Goal: Task Accomplishment & Management: Use online tool/utility

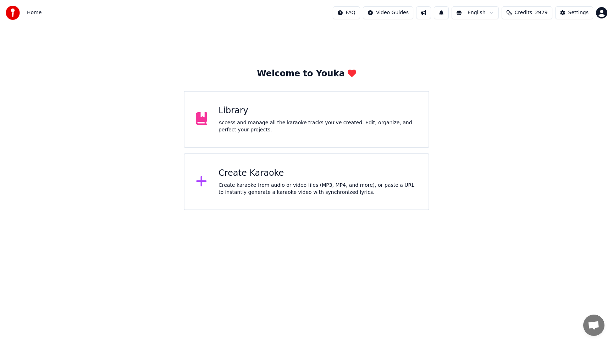
click at [231, 186] on div "Create karaoke from audio or video files (MP3, MP4, and more), or paste a URL t…" at bounding box center [317, 189] width 199 height 14
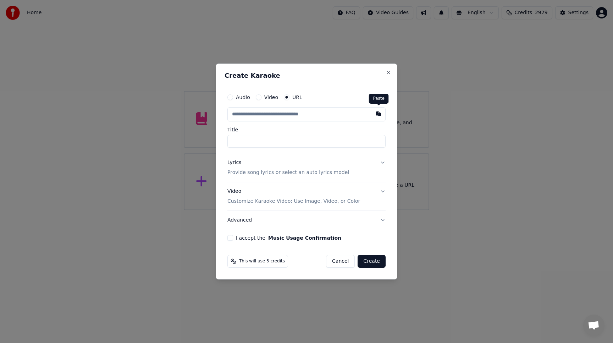
click at [377, 117] on button "button" at bounding box center [378, 113] width 14 height 13
type input "**********"
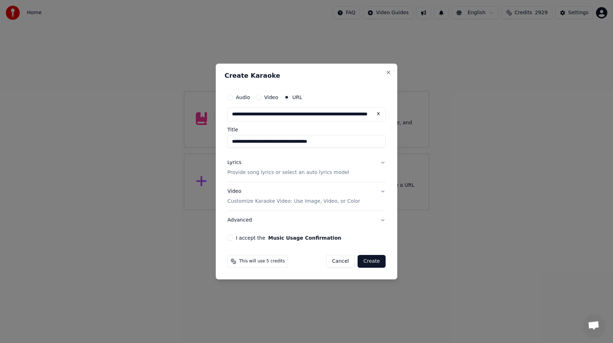
click at [383, 164] on button "Lyrics Provide song lyrics or select an auto lyrics model" at bounding box center [306, 167] width 158 height 28
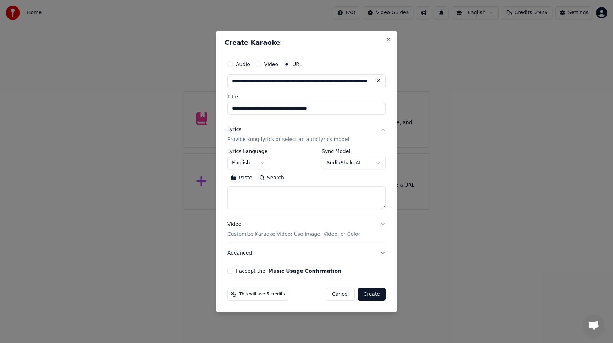
click at [262, 163] on button "English" at bounding box center [248, 162] width 43 height 13
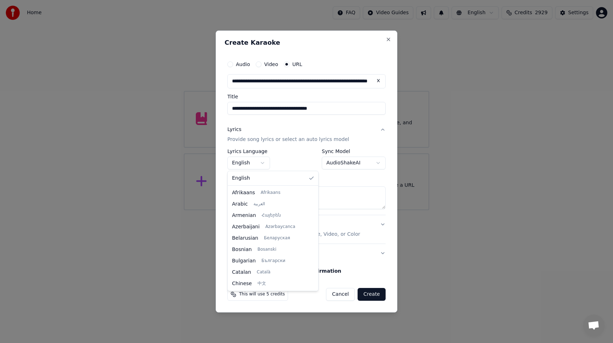
click at [262, 163] on body "**********" at bounding box center [306, 105] width 613 height 210
select select "**"
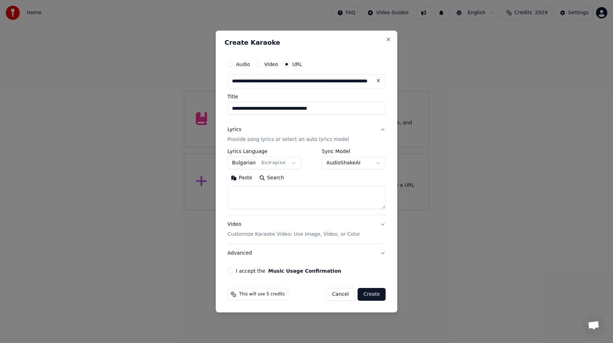
click at [244, 178] on button "Paste" at bounding box center [241, 177] width 28 height 11
type textarea "**********"
click at [229, 271] on button "I accept the Music Usage Confirmation" at bounding box center [230, 271] width 6 height 6
click at [382, 223] on button "Video Customize Karaoke Video: Use Image, Video, or Color" at bounding box center [306, 229] width 158 height 28
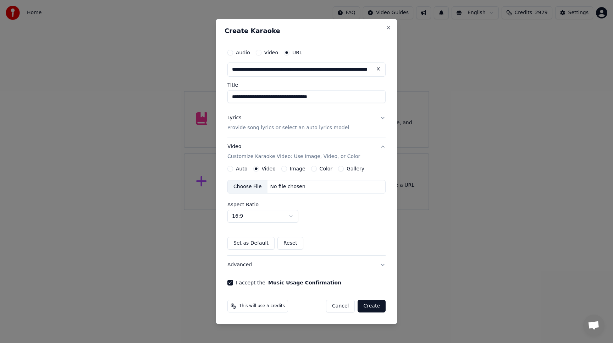
click at [338, 167] on button "Gallery" at bounding box center [341, 169] width 6 height 6
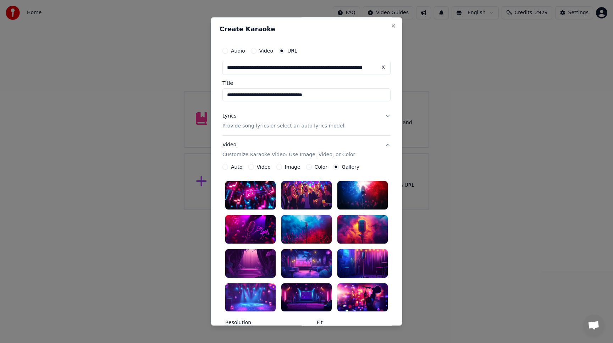
click at [352, 295] on div at bounding box center [362, 297] width 50 height 28
click at [320, 229] on div at bounding box center [306, 229] width 50 height 28
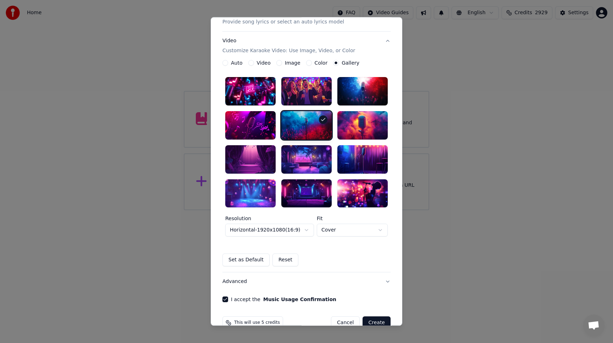
scroll to position [119, 0]
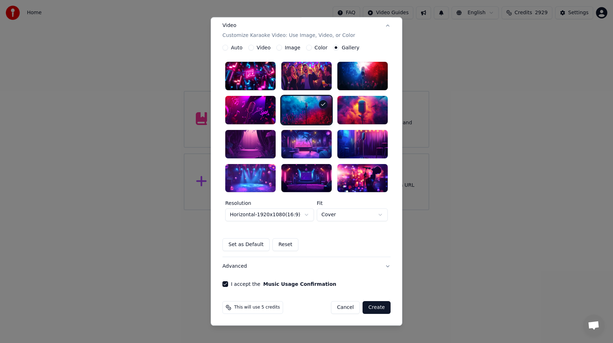
click at [378, 113] on div at bounding box center [362, 110] width 50 height 28
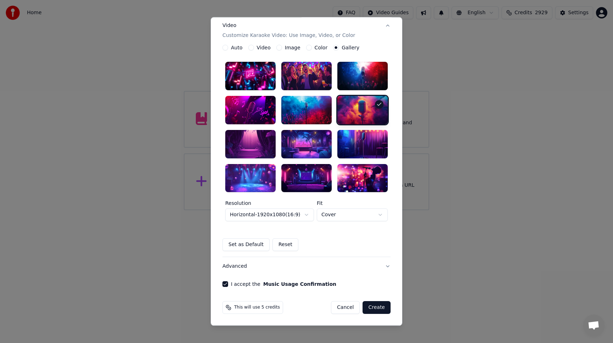
click at [374, 308] on button "Create" at bounding box center [376, 307] width 28 height 13
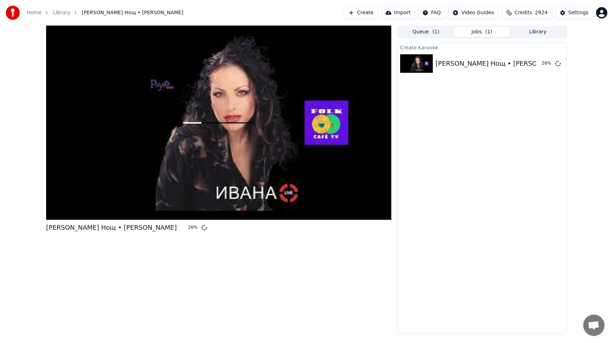
click at [540, 31] on button "Library" at bounding box center [538, 32] width 56 height 10
click at [472, 31] on button "Jobs ( 1 )" at bounding box center [482, 32] width 56 height 10
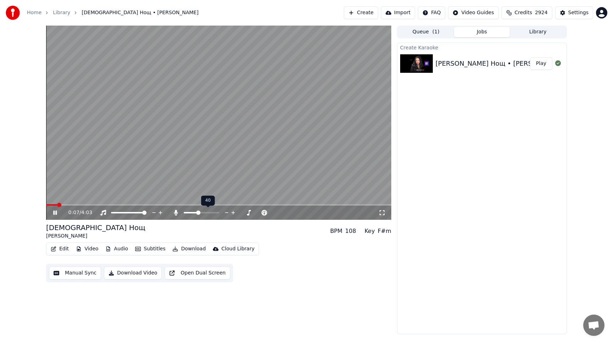
click at [197, 212] on span at bounding box center [201, 212] width 35 height 1
click at [194, 211] on span at bounding box center [195, 212] width 4 height 4
click at [218, 214] on span at bounding box center [217, 212] width 4 height 4
click at [219, 213] on span at bounding box center [217, 212] width 4 height 4
click at [201, 213] on span at bounding box center [193, 212] width 18 height 1
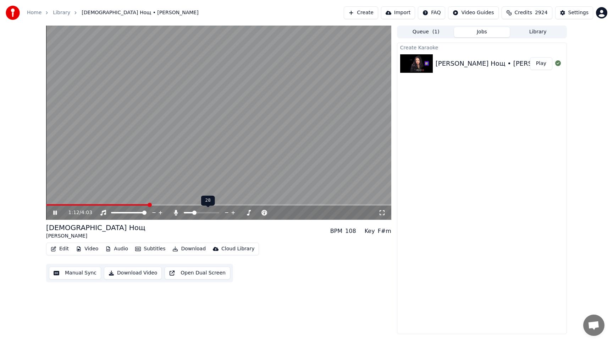
click at [193, 213] on span at bounding box center [194, 212] width 4 height 4
click at [239, 205] on span at bounding box center [142, 204] width 193 height 1
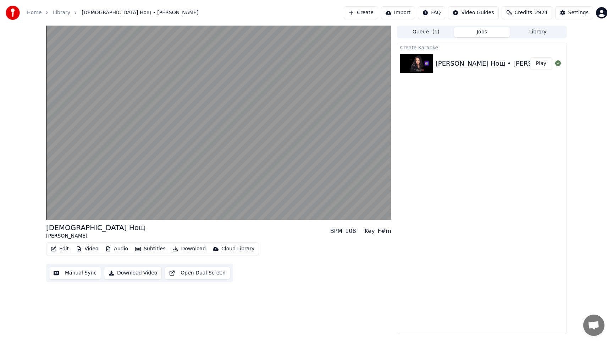
click at [277, 232] on div "Грешна Нощ [PERSON_NAME] BPM 108 Key F#m" at bounding box center [218, 230] width 345 height 17
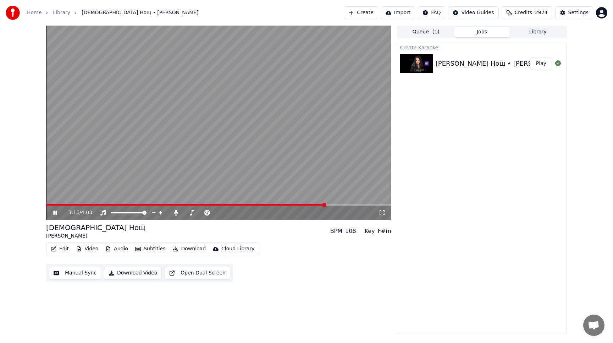
click at [335, 204] on span at bounding box center [218, 204] width 345 height 1
click at [349, 204] on span at bounding box center [218, 204] width 345 height 1
click at [358, 204] on video at bounding box center [218, 123] width 345 height 194
click at [369, 205] on span at bounding box center [218, 204] width 345 height 1
click at [345, 186] on video at bounding box center [218, 123] width 345 height 194
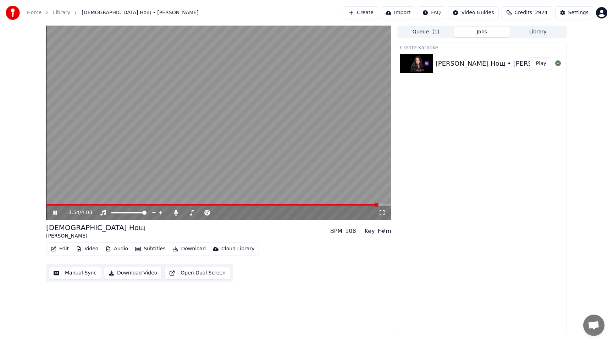
click at [378, 204] on span at bounding box center [218, 204] width 345 height 1
click at [232, 204] on span at bounding box center [139, 204] width 186 height 1
click at [265, 204] on span at bounding box center [218, 204] width 345 height 1
click at [72, 273] on button "Manual Sync" at bounding box center [75, 272] width 52 height 13
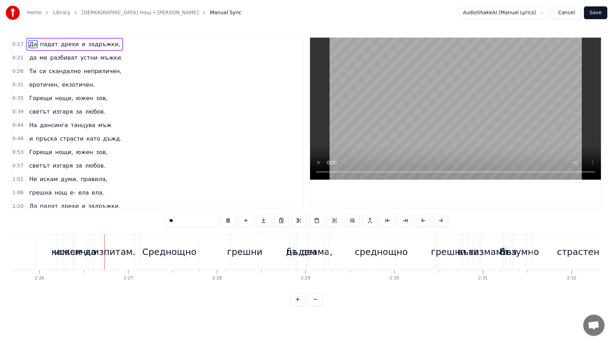
scroll to position [0, 12916]
click at [156, 260] on div "Среднощно" at bounding box center [167, 251] width 58 height 35
type input "*********"
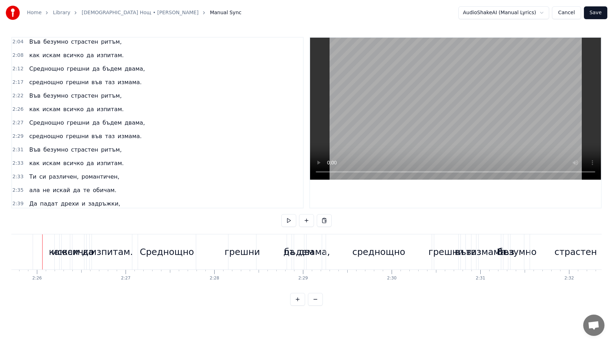
scroll to position [0, 12911]
click at [78, 104] on div "как искам всичко да изпитам." at bounding box center [76, 109] width 100 height 13
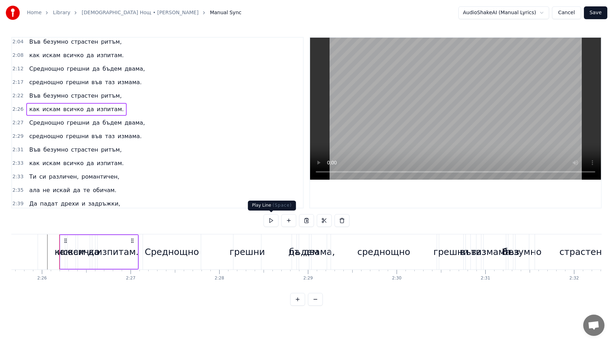
click at [272, 221] on button at bounding box center [270, 220] width 15 height 13
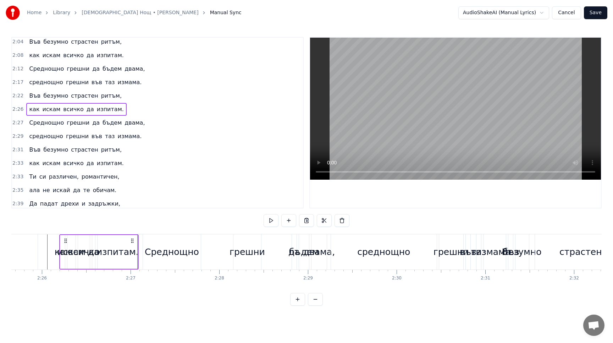
click at [272, 221] on button at bounding box center [270, 220] width 15 height 13
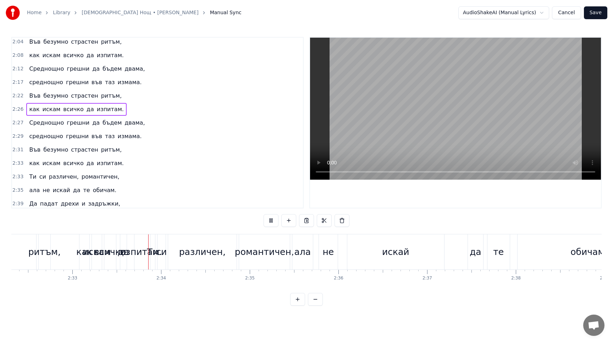
scroll to position [0, 13552]
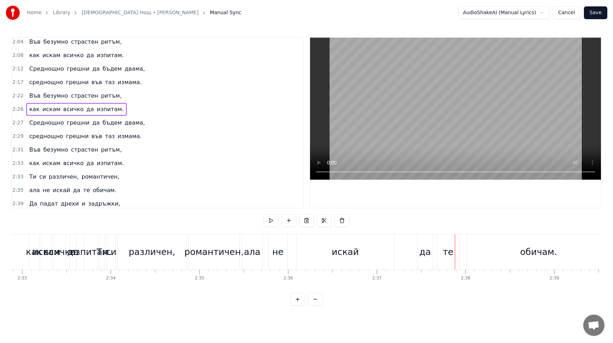
click at [30, 260] on div "как" at bounding box center [34, 251] width 10 height 35
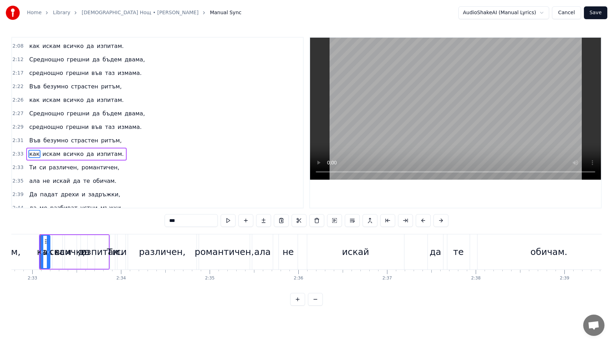
scroll to position [0, 13535]
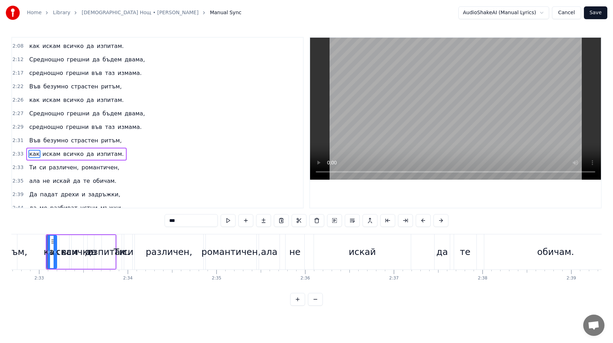
click at [85, 135] on div "Във безумно страстен ритъм," at bounding box center [75, 140] width 98 height 13
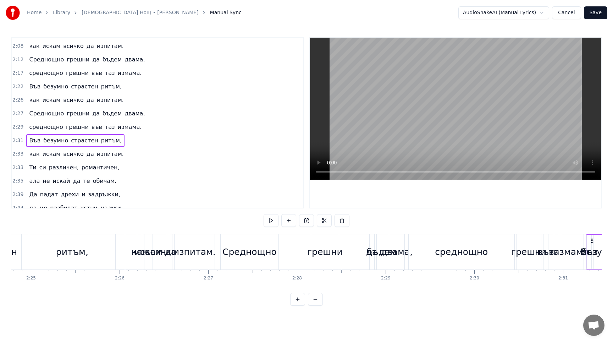
scroll to position [0, 12833]
click at [89, 149] on div "как искам всичко да изпитам." at bounding box center [76, 153] width 100 height 13
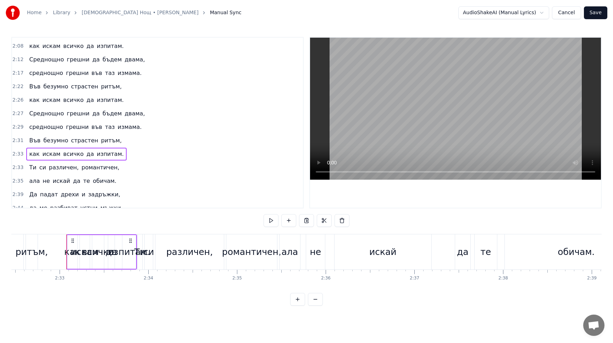
scroll to position [0, 13533]
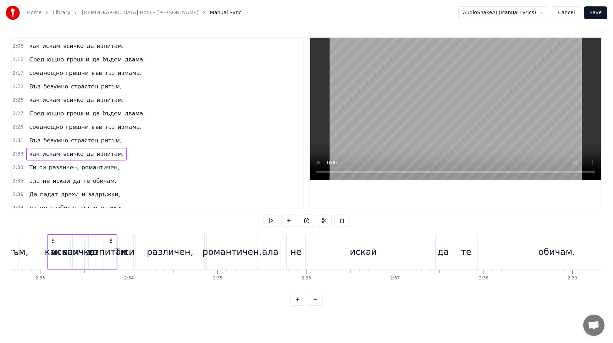
click at [80, 95] on div "как искам всичко да изпитам." at bounding box center [76, 100] width 100 height 13
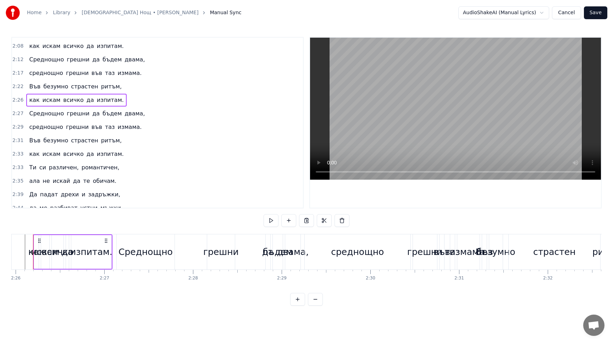
scroll to position [0, 12924]
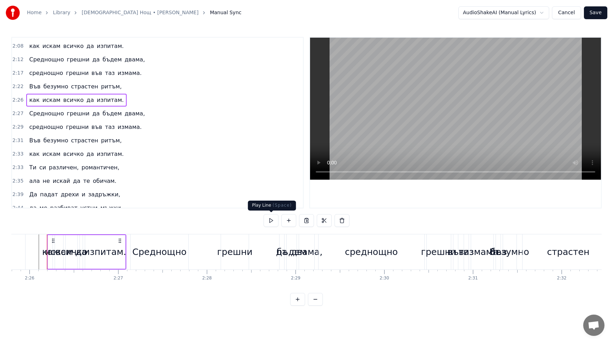
click at [270, 222] on button at bounding box center [270, 220] width 15 height 13
click at [65, 69] on span "грешни" at bounding box center [77, 73] width 24 height 9
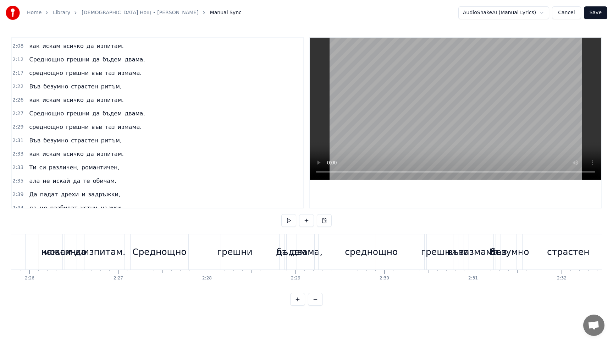
click at [61, 55] on div "Среднощно грешни да бъдем двама," at bounding box center [86, 59] width 121 height 13
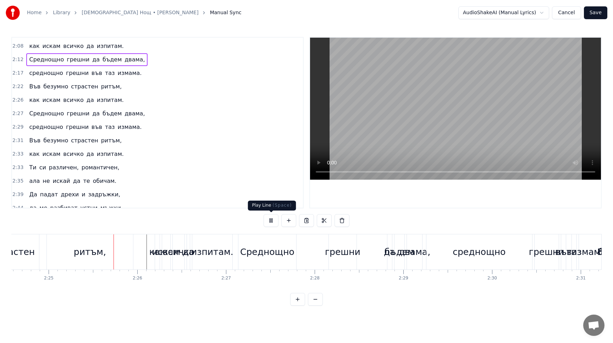
scroll to position [0, 12819]
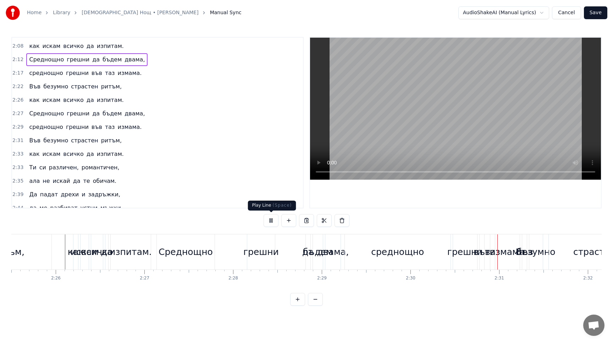
click at [269, 223] on button at bounding box center [270, 220] width 15 height 13
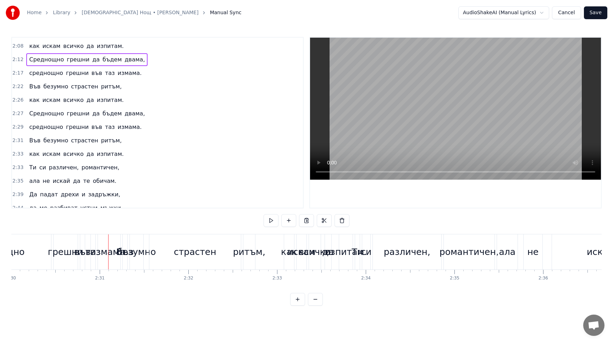
scroll to position [0, 13340]
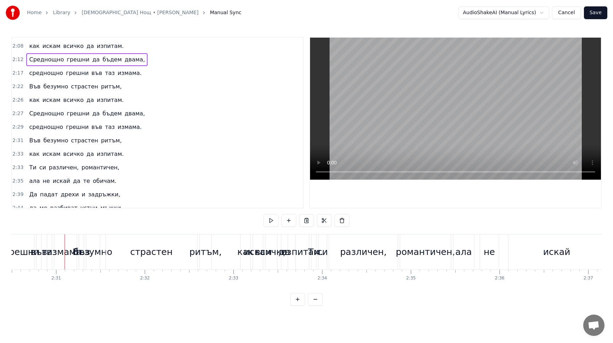
click at [65, 82] on div "Във безумно страстен ритъм," at bounding box center [75, 86] width 98 height 13
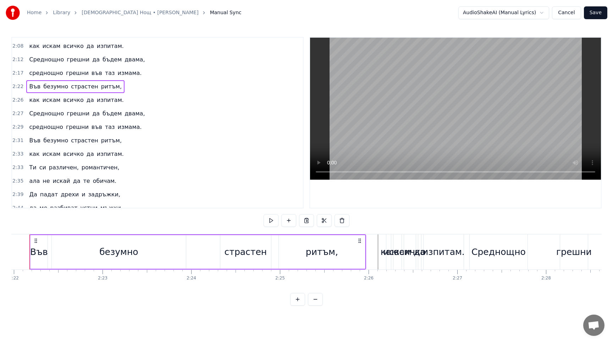
scroll to position [0, 12567]
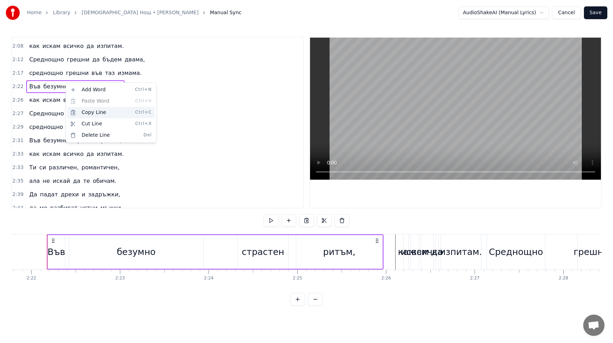
click at [90, 113] on div "Copy Line Ctrl+C" at bounding box center [110, 112] width 87 height 11
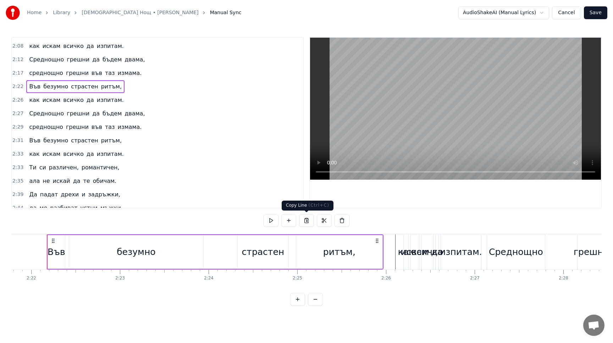
click at [307, 221] on button at bounding box center [306, 220] width 15 height 13
click at [275, 222] on button at bounding box center [270, 220] width 15 height 13
click at [74, 96] on span "всичко" at bounding box center [73, 100] width 22 height 9
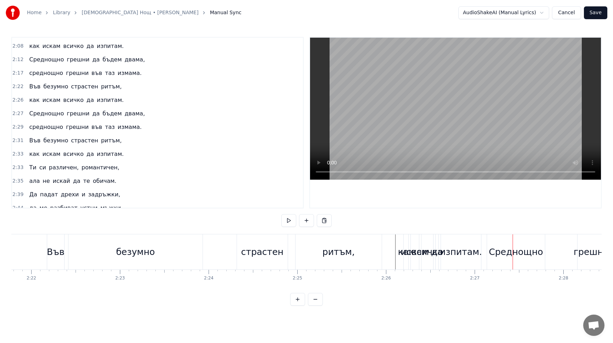
click at [77, 42] on span "всичко" at bounding box center [73, 46] width 22 height 9
click at [66, 41] on div "как искам всичко да изпитам." at bounding box center [76, 46] width 100 height 13
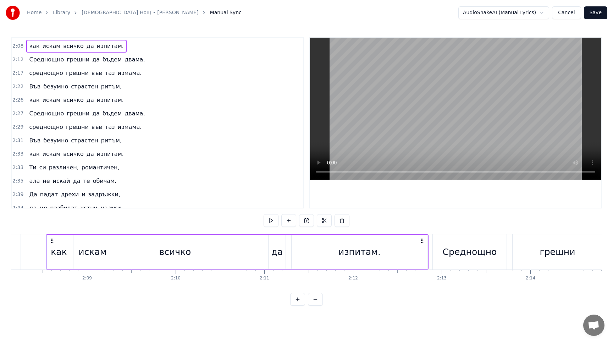
scroll to position [0, 11358]
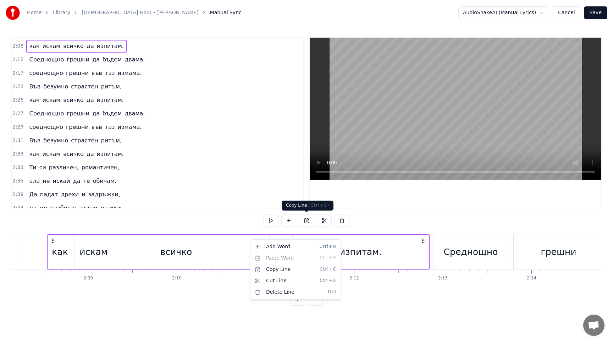
click at [306, 221] on html "Home Library Грешна Нощ • [PERSON_NAME] Manual Sync AudioShakeAI (Manual Lyrics…" at bounding box center [306, 158] width 613 height 317
click at [306, 221] on button at bounding box center [306, 220] width 15 height 13
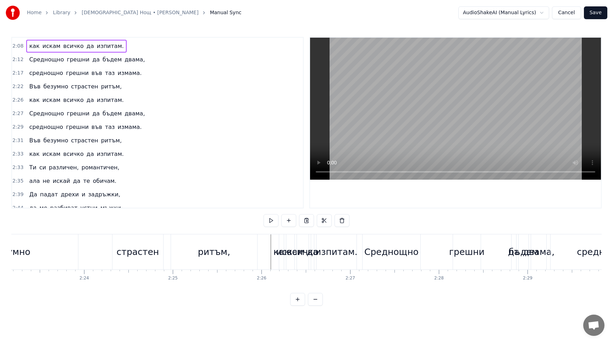
scroll to position [0, 12711]
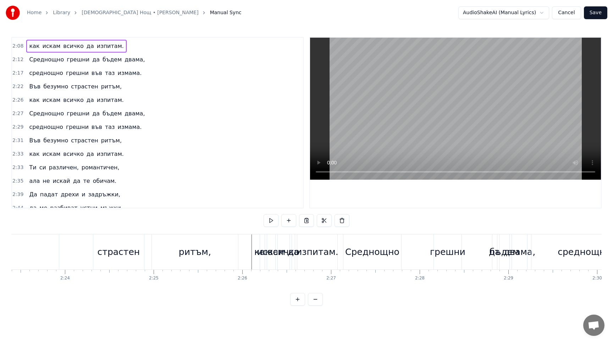
click at [260, 244] on div "как" at bounding box center [262, 251] width 5 height 35
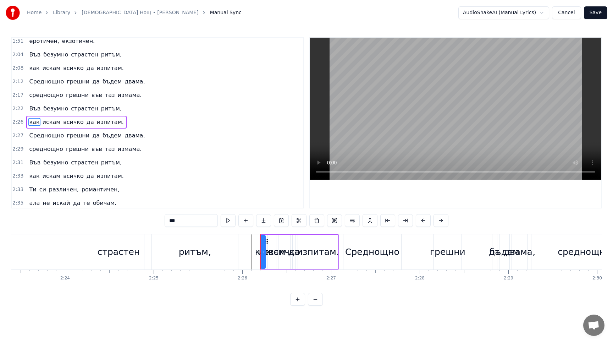
scroll to position [312, 0]
click at [77, 118] on div "как искам всичко да изпитам." at bounding box center [76, 122] width 100 height 13
click at [341, 219] on button at bounding box center [341, 220] width 15 height 13
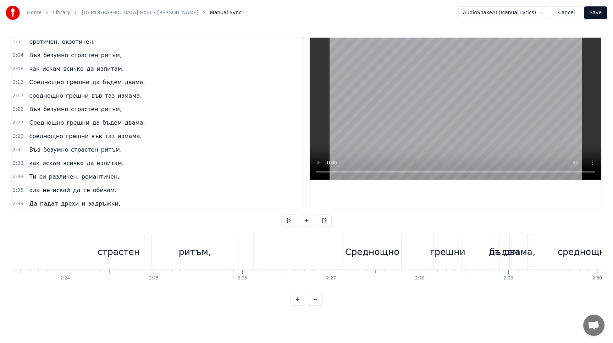
click at [325, 223] on button at bounding box center [324, 220] width 15 height 13
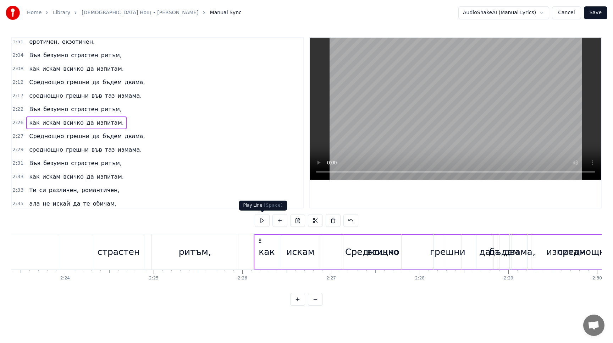
click at [263, 223] on button at bounding box center [262, 220] width 15 height 13
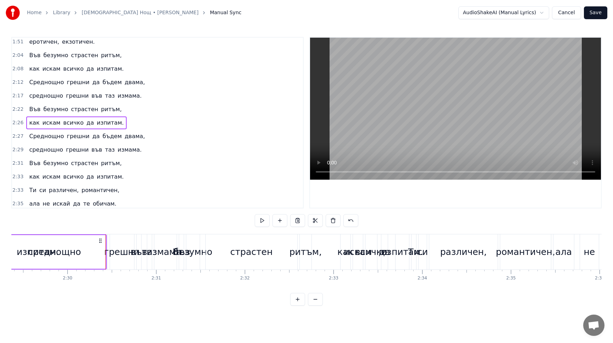
click at [263, 222] on button at bounding box center [262, 220] width 15 height 13
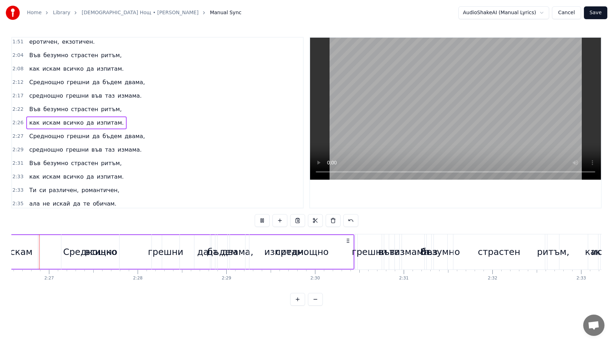
scroll to position [0, 12980]
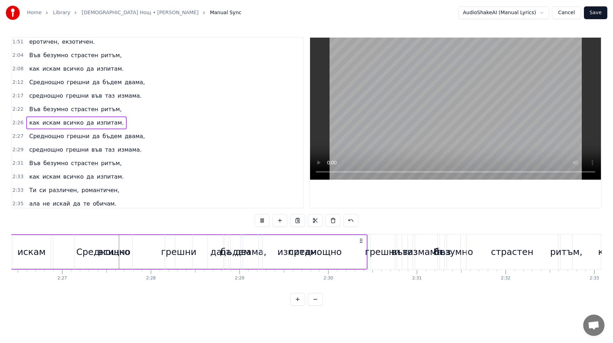
click at [263, 222] on button at bounding box center [262, 220] width 15 height 13
click at [112, 131] on div "Среднощно грешни да бъдем двама," at bounding box center [86, 136] width 121 height 13
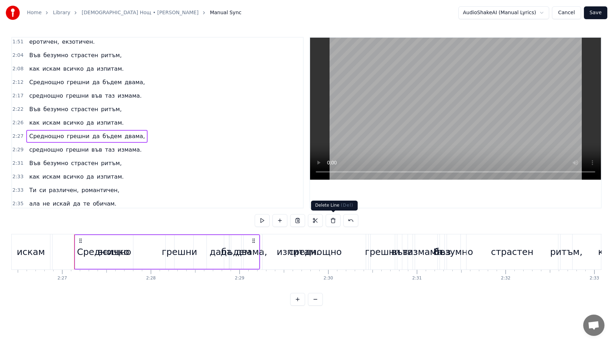
click at [333, 222] on button at bounding box center [332, 220] width 15 height 13
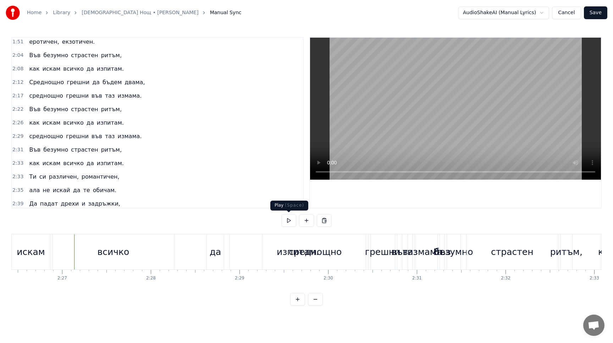
click at [288, 219] on button at bounding box center [288, 220] width 15 height 13
click at [105, 131] on div "среднощно грешни във таз измама." at bounding box center [85, 136] width 118 height 13
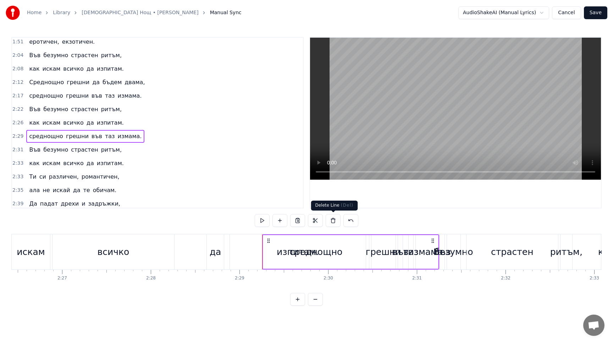
click at [332, 220] on button at bounding box center [332, 220] width 15 height 13
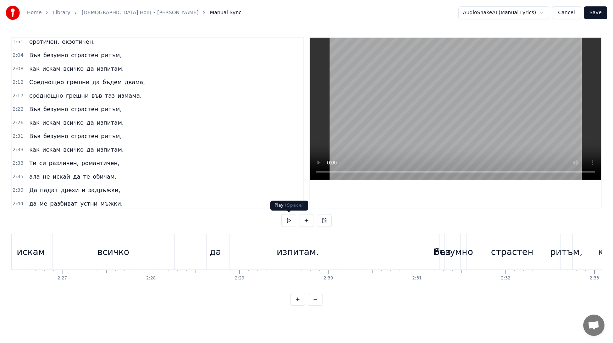
click at [286, 221] on button at bounding box center [288, 220] width 15 height 13
click at [441, 260] on div "Във" at bounding box center [442, 251] width 5 height 35
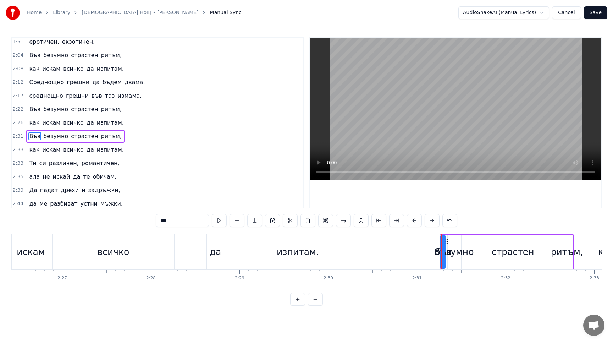
scroll to position [326, 0]
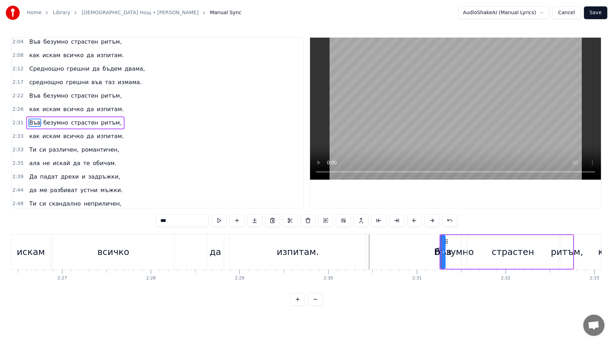
click at [72, 118] on span "страстен" at bounding box center [84, 122] width 29 height 8
type input "********"
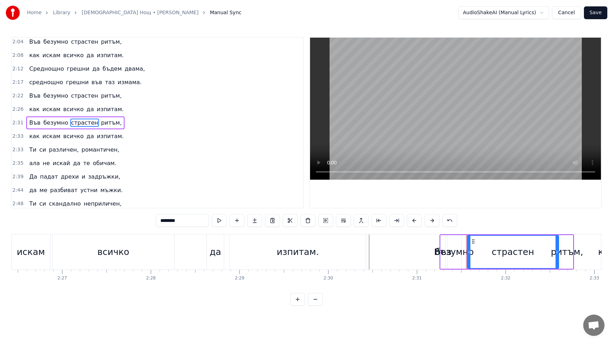
click at [64, 117] on div "Във безумно страстен ритъм," at bounding box center [75, 122] width 98 height 13
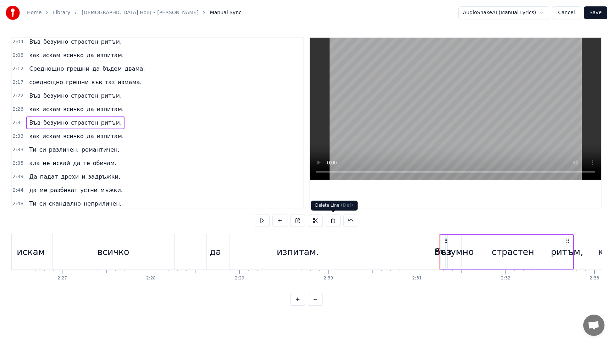
click at [333, 223] on button at bounding box center [332, 220] width 15 height 13
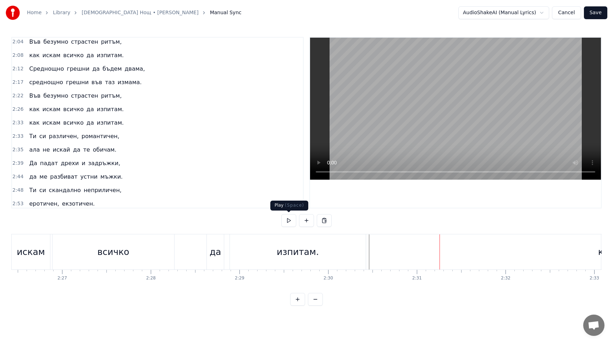
click at [289, 225] on button at bounding box center [288, 220] width 15 height 13
click at [71, 130] on div "Ти си различен, романтичен," at bounding box center [74, 136] width 96 height 13
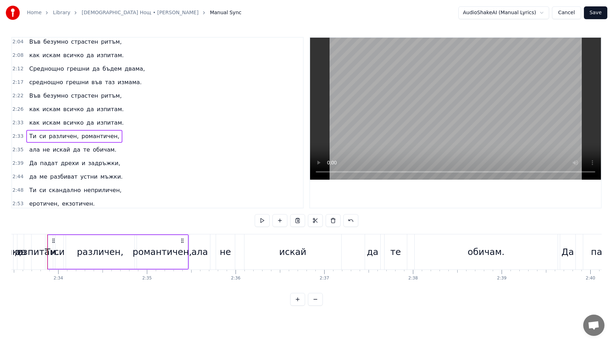
scroll to position [0, 13604]
click at [299, 221] on button at bounding box center [297, 220] width 15 height 13
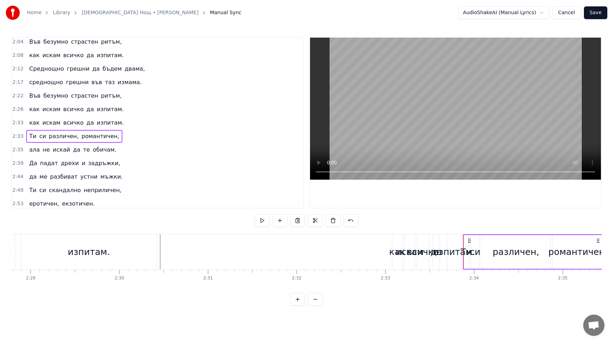
scroll to position [0, 13187]
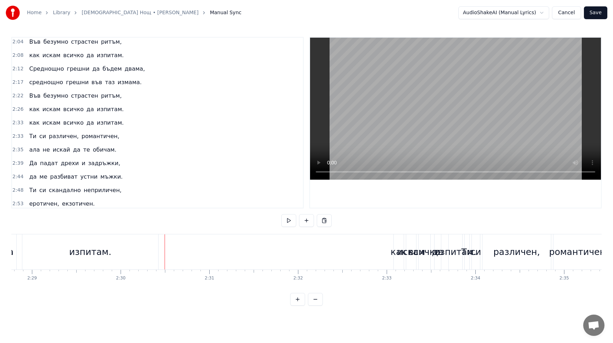
click at [157, 255] on div "изпитам." at bounding box center [90, 251] width 136 height 35
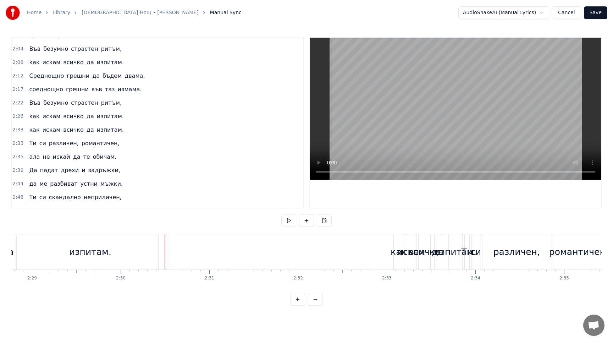
scroll to position [312, 0]
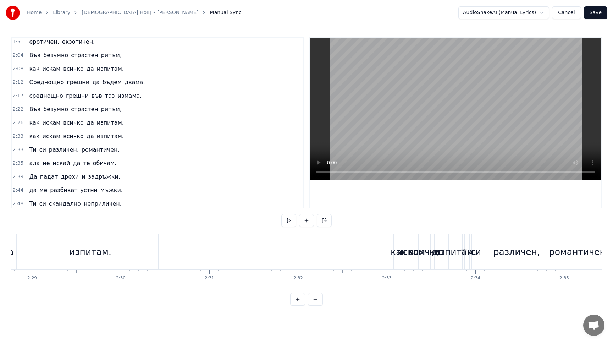
click at [325, 221] on button at bounding box center [324, 220] width 15 height 13
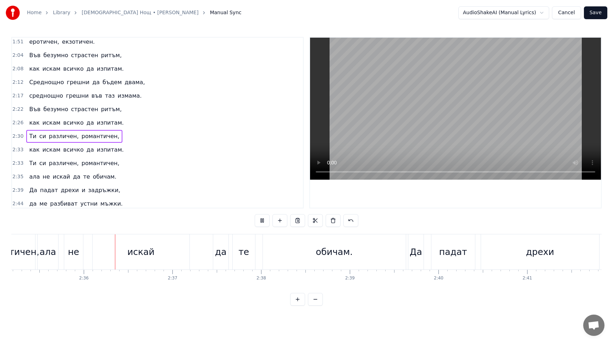
scroll to position [0, 13759]
click at [262, 222] on button at bounding box center [262, 220] width 15 height 13
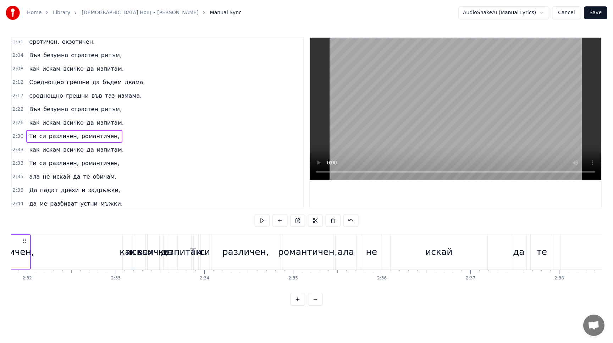
scroll to position [0, 13445]
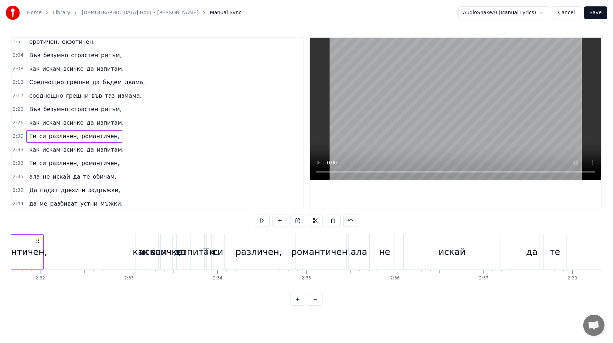
click at [140, 243] on div "как" at bounding box center [141, 251] width 10 height 35
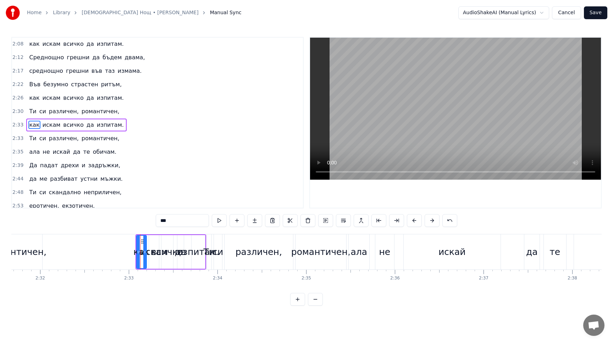
scroll to position [339, 0]
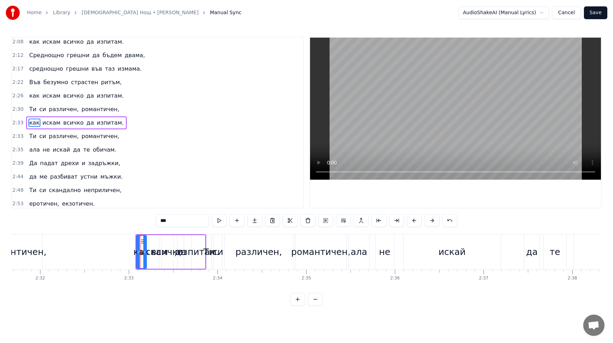
click at [79, 118] on div "как искам всичко да изпитам." at bounding box center [76, 122] width 100 height 13
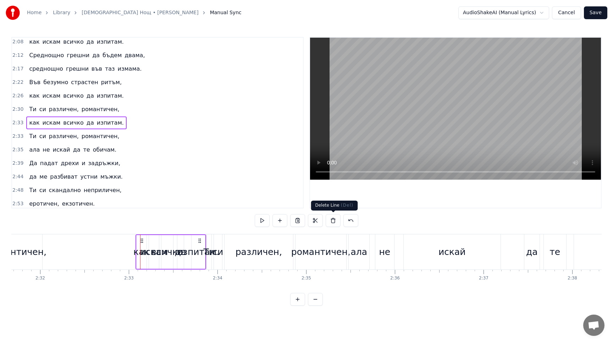
click at [333, 221] on button at bounding box center [332, 220] width 15 height 13
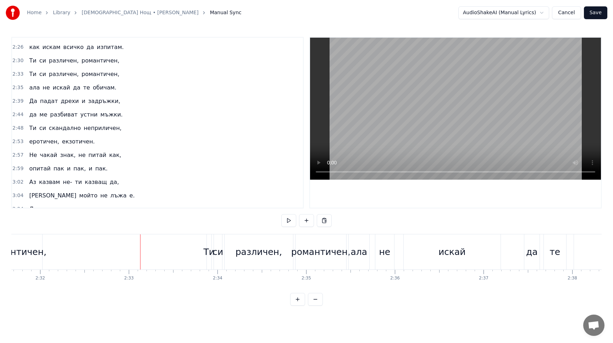
scroll to position [379, 0]
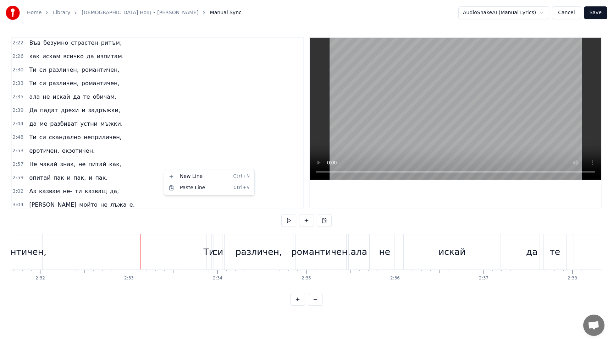
click at [134, 288] on html "Home Library Грешна Нощ • [PERSON_NAME] Manual Sync AudioShakeAI (Manual Lyrics…" at bounding box center [306, 158] width 613 height 317
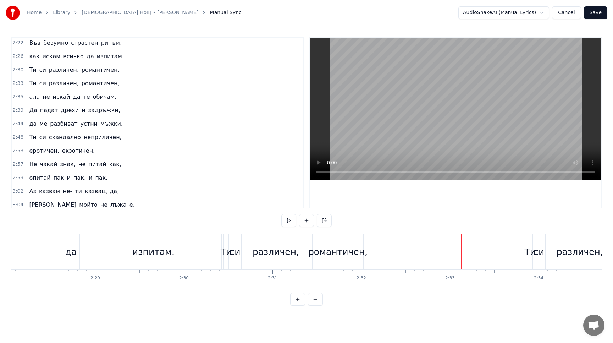
scroll to position [0, 13125]
click at [227, 257] on div "Ти" at bounding box center [225, 251] width 11 height 13
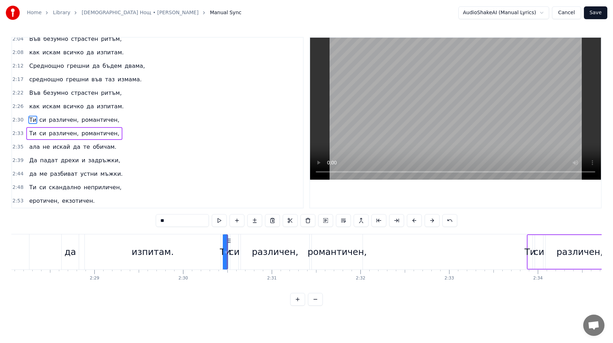
scroll to position [326, 0]
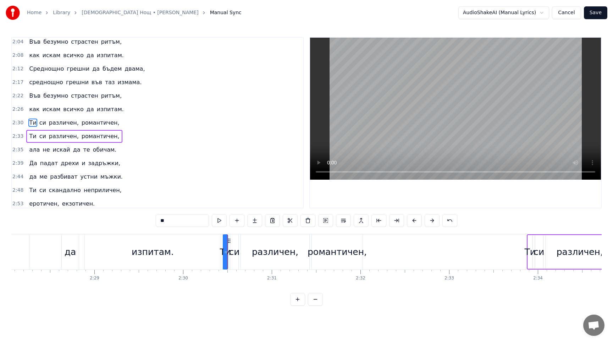
drag, startPoint x: 226, startPoint y: 252, endPoint x: 230, endPoint y: 252, distance: 4.0
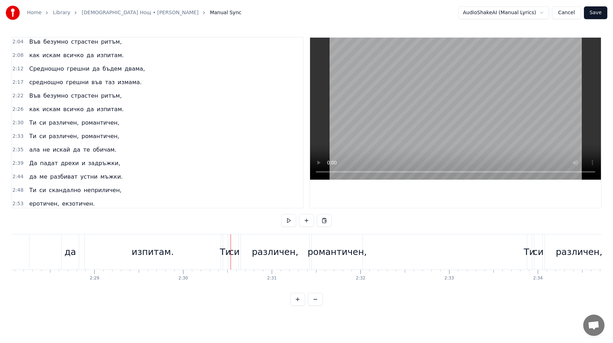
click at [226, 254] on div "Ти" at bounding box center [225, 251] width 11 height 13
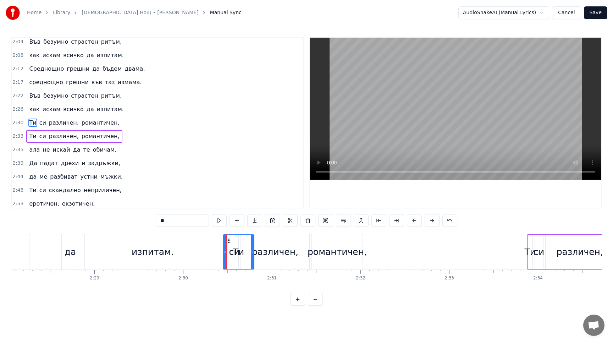
drag, startPoint x: 226, startPoint y: 252, endPoint x: 252, endPoint y: 251, distance: 26.3
click at [252, 251] on icon at bounding box center [252, 252] width 3 height 6
drag, startPoint x: 229, startPoint y: 241, endPoint x: 204, endPoint y: 242, distance: 25.6
click at [204, 242] on icon at bounding box center [203, 241] width 6 height 6
click at [233, 250] on div "си" at bounding box center [234, 251] width 11 height 13
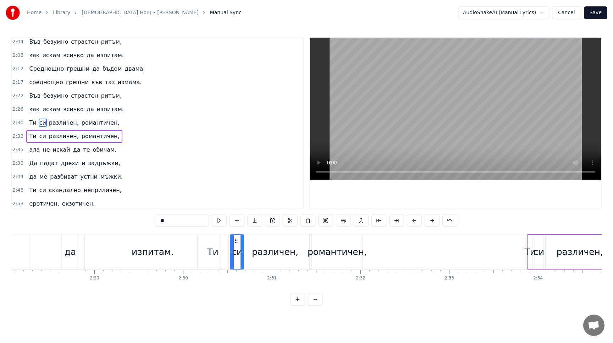
drag, startPoint x: 236, startPoint y: 250, endPoint x: 242, endPoint y: 251, distance: 5.4
click at [242, 250] on icon at bounding box center [241, 252] width 3 height 6
drag, startPoint x: 335, startPoint y: 240, endPoint x: 357, endPoint y: 239, distance: 22.1
click at [357, 239] on div "романтичен," at bounding box center [337, 251] width 51 height 35
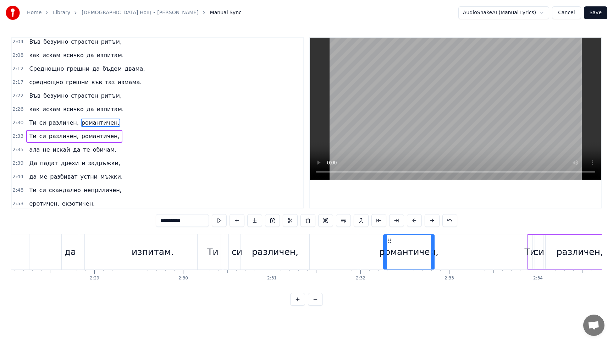
drag, startPoint x: 316, startPoint y: 240, endPoint x: 388, endPoint y: 244, distance: 71.7
click at [388, 244] on div "романтичен," at bounding box center [409, 252] width 50 height 34
click at [222, 222] on button at bounding box center [219, 220] width 15 height 13
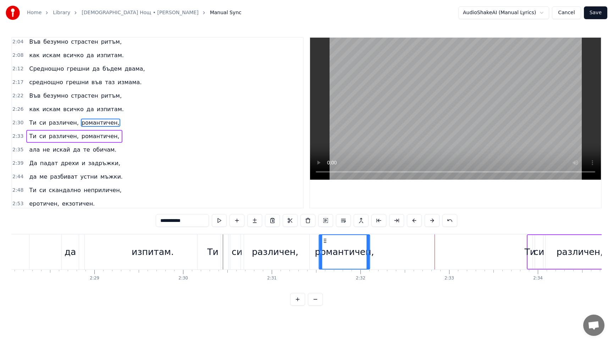
drag, startPoint x: 389, startPoint y: 240, endPoint x: 324, endPoint y: 241, distance: 64.6
click at [324, 241] on icon at bounding box center [325, 241] width 6 height 6
drag, startPoint x: 368, startPoint y: 252, endPoint x: 437, endPoint y: 252, distance: 68.8
click at [437, 252] on icon at bounding box center [436, 252] width 3 height 6
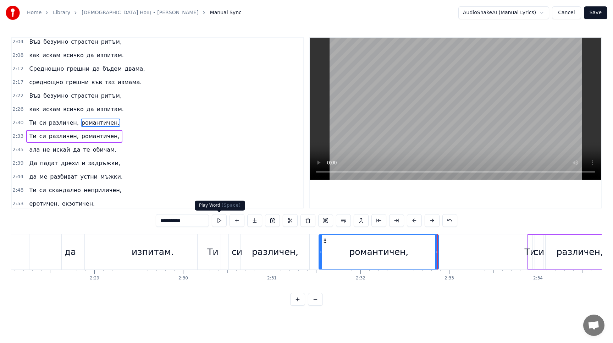
click at [220, 220] on button at bounding box center [219, 220] width 15 height 13
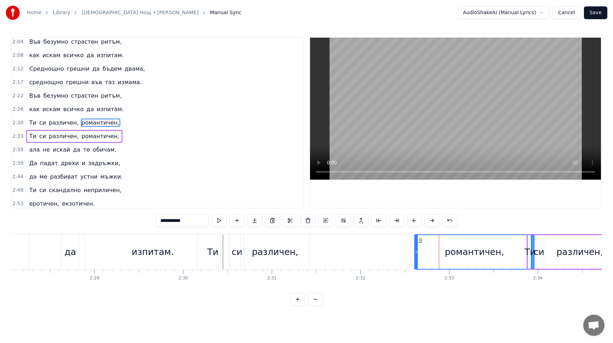
drag, startPoint x: 323, startPoint y: 240, endPoint x: 419, endPoint y: 234, distance: 95.5
click at [419, 235] on div "романтичен," at bounding box center [474, 252] width 119 height 34
drag, startPoint x: 419, startPoint y: 237, endPoint x: 437, endPoint y: 237, distance: 18.1
click at [437, 237] on div "романтичен," at bounding box center [474, 252] width 119 height 34
drag, startPoint x: 415, startPoint y: 251, endPoint x: 456, endPoint y: 250, distance: 41.5
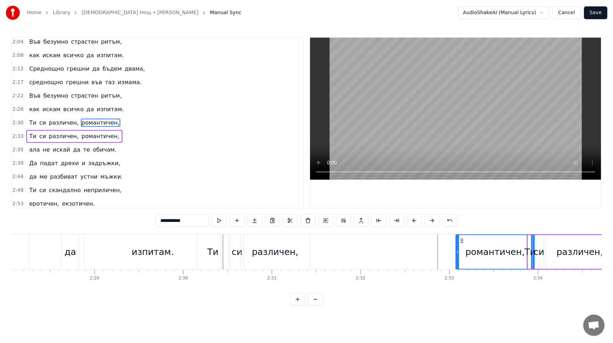
click at [456, 250] on icon at bounding box center [457, 252] width 3 height 6
click at [219, 221] on button at bounding box center [219, 220] width 15 height 13
click at [244, 238] on div "различен," at bounding box center [275, 251] width 68 height 35
type input "*********"
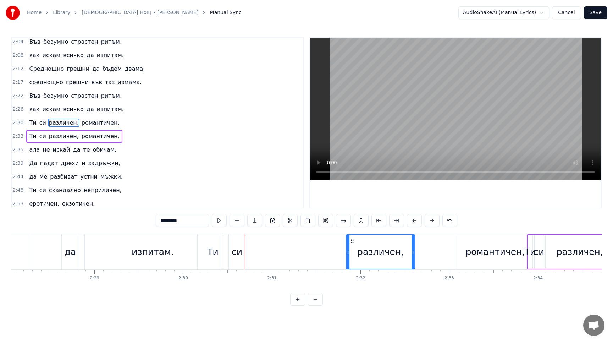
drag, startPoint x: 246, startPoint y: 240, endPoint x: 352, endPoint y: 238, distance: 105.3
click at [352, 238] on icon at bounding box center [352, 241] width 6 height 6
drag, startPoint x: 413, startPoint y: 250, endPoint x: 419, endPoint y: 251, distance: 6.1
click at [419, 251] on icon at bounding box center [418, 252] width 3 height 6
click at [219, 222] on button at bounding box center [219, 220] width 15 height 13
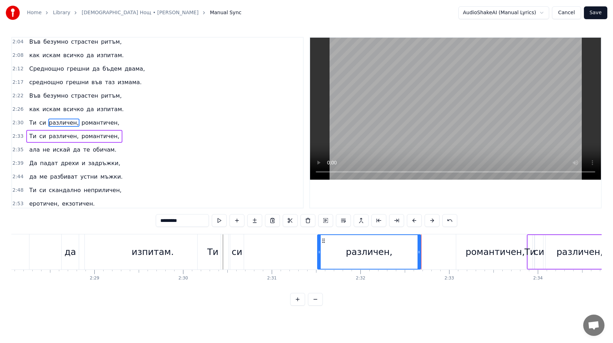
drag, startPoint x: 348, startPoint y: 254, endPoint x: 321, endPoint y: 254, distance: 27.3
click at [320, 253] on icon at bounding box center [319, 252] width 3 height 6
click at [220, 222] on button at bounding box center [219, 220] width 15 height 13
drag, startPoint x: 318, startPoint y: 253, endPoint x: 271, endPoint y: 251, distance: 47.2
click at [272, 251] on icon at bounding box center [273, 252] width 3 height 6
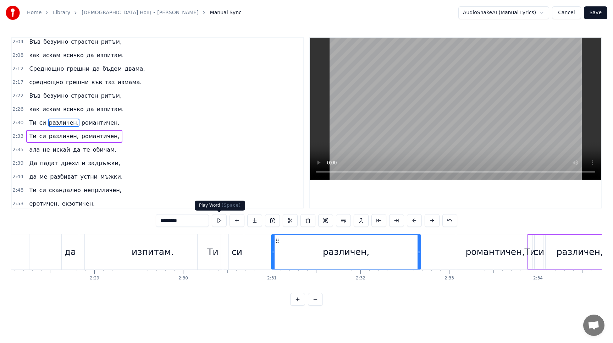
click at [220, 222] on button at bounding box center [219, 220] width 15 height 13
click at [275, 252] on icon at bounding box center [275, 252] width 3 height 6
drag, startPoint x: 238, startPoint y: 252, endPoint x: 255, endPoint y: 251, distance: 17.4
click at [255, 251] on div "Ти си различен, романтичен," at bounding box center [366, 251] width 339 height 35
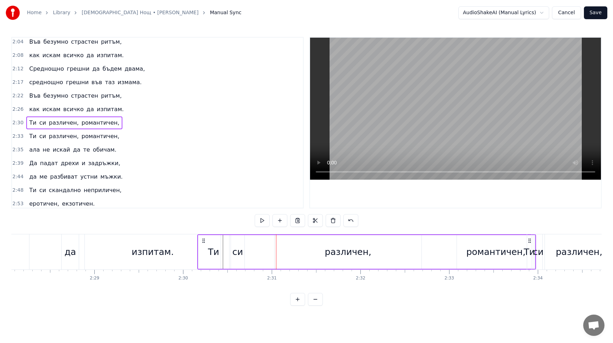
click at [234, 241] on div "си" at bounding box center [237, 252] width 13 height 34
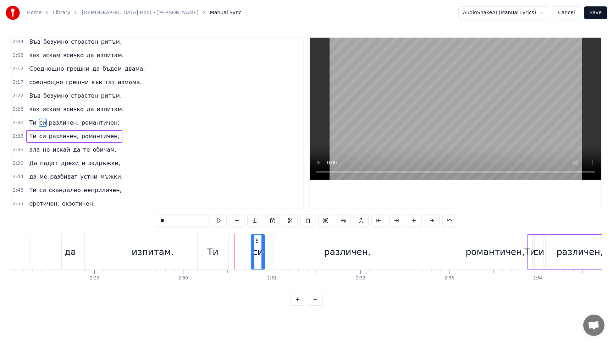
drag, startPoint x: 235, startPoint y: 239, endPoint x: 256, endPoint y: 240, distance: 20.9
click at [256, 240] on icon at bounding box center [257, 241] width 6 height 6
drag, startPoint x: 263, startPoint y: 250, endPoint x: 273, endPoint y: 250, distance: 10.6
click at [273, 250] on icon at bounding box center [273, 252] width 3 height 6
click at [211, 254] on div "Ти" at bounding box center [212, 251] width 11 height 13
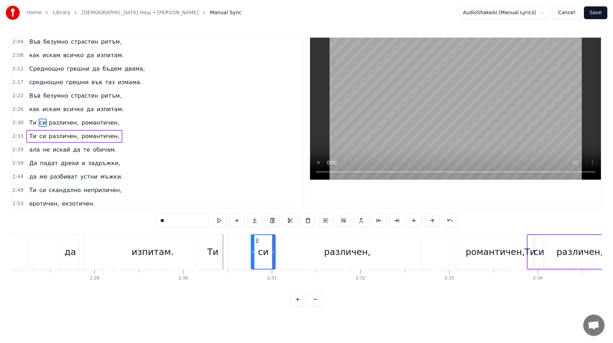
type input "**"
drag, startPoint x: 202, startPoint y: 240, endPoint x: 227, endPoint y: 240, distance: 25.5
click at [227, 240] on icon at bounding box center [229, 241] width 6 height 6
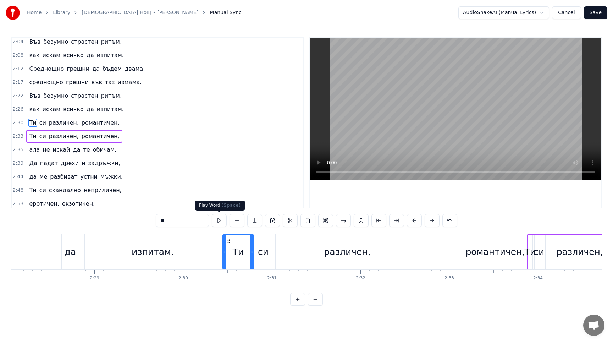
click at [220, 221] on button at bounding box center [219, 220] width 15 height 13
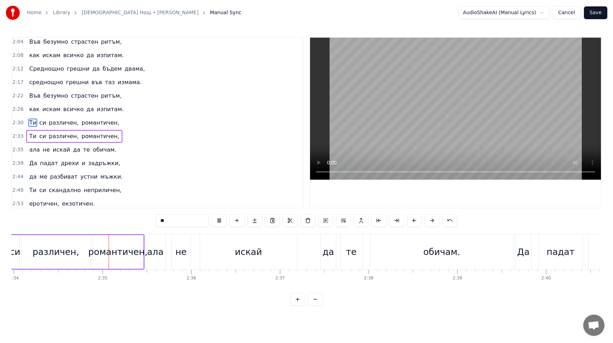
scroll to position [0, 13654]
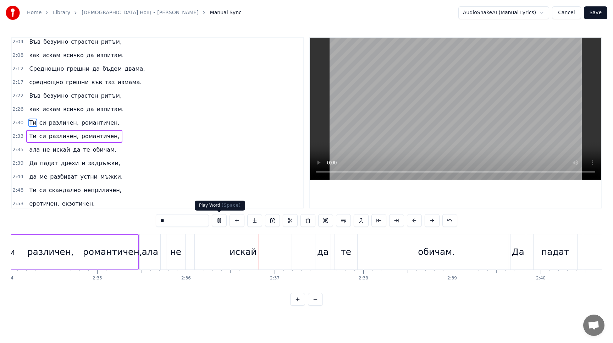
click at [218, 223] on button at bounding box center [219, 220] width 15 height 13
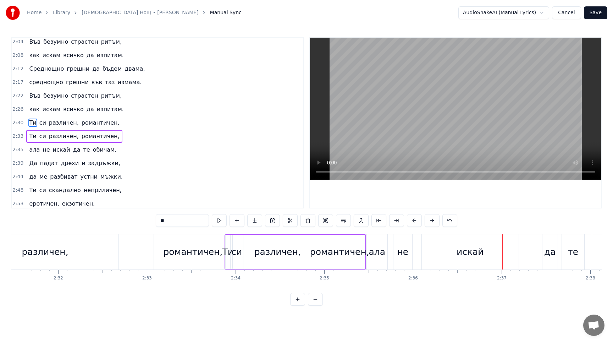
scroll to position [0, 13422]
click at [231, 259] on div "Ти" at bounding box center [232, 252] width 5 height 34
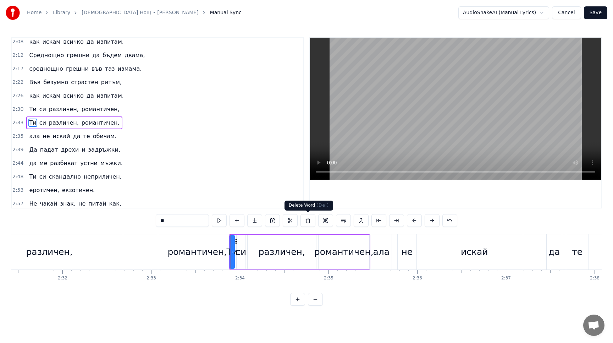
click at [309, 219] on button at bounding box center [307, 220] width 15 height 13
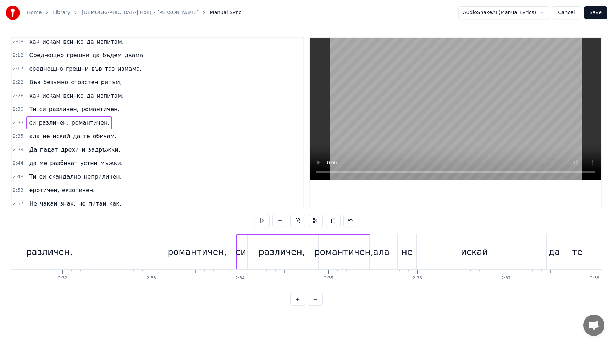
click at [240, 255] on div "си" at bounding box center [240, 251] width 11 height 13
click at [308, 219] on button at bounding box center [307, 220] width 15 height 13
click at [283, 256] on div "различен," at bounding box center [281, 251] width 46 height 13
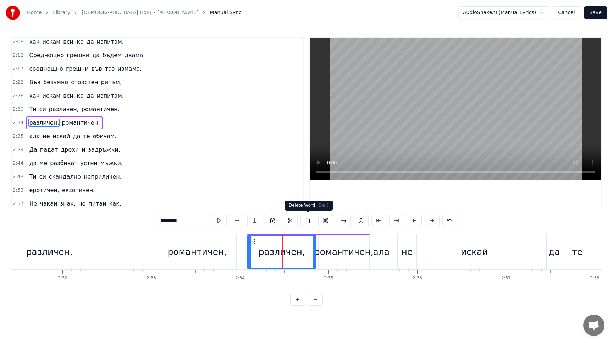
click at [309, 222] on button at bounding box center [307, 220] width 15 height 13
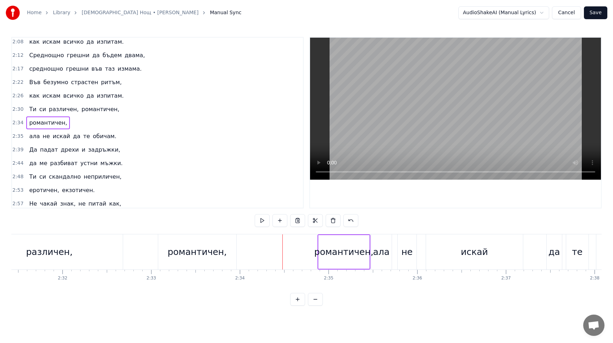
click at [328, 252] on div "романтичен," at bounding box center [343, 251] width 59 height 13
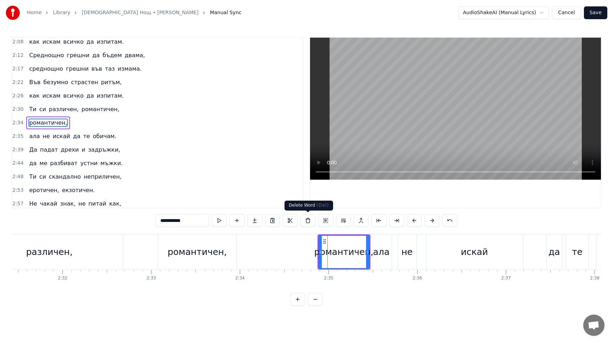
click at [308, 221] on button at bounding box center [307, 220] width 15 height 13
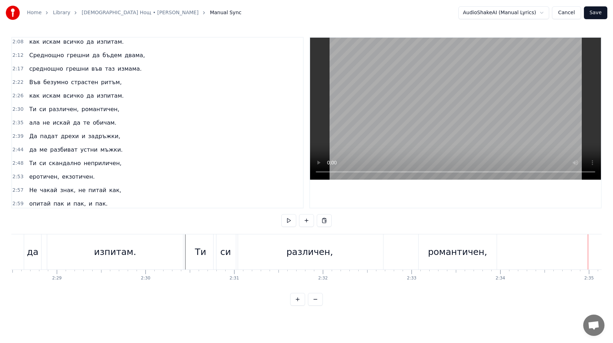
scroll to position [0, 13158]
click at [286, 219] on button at bounding box center [288, 220] width 15 height 13
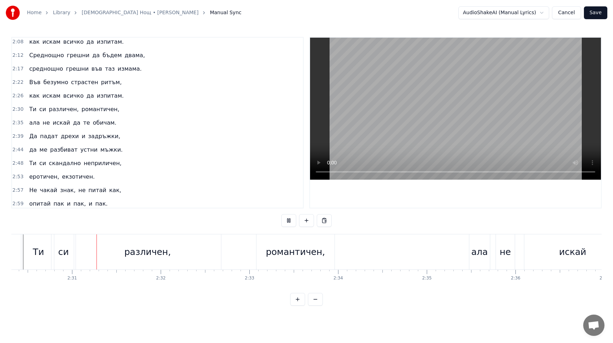
scroll to position [0, 13330]
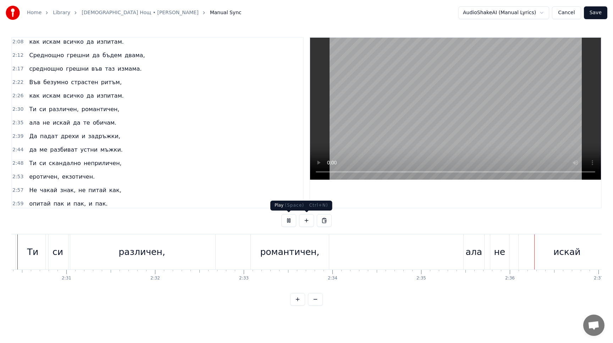
click at [288, 220] on button at bounding box center [288, 220] width 15 height 13
click at [291, 255] on div "романтичен," at bounding box center [289, 251] width 59 height 13
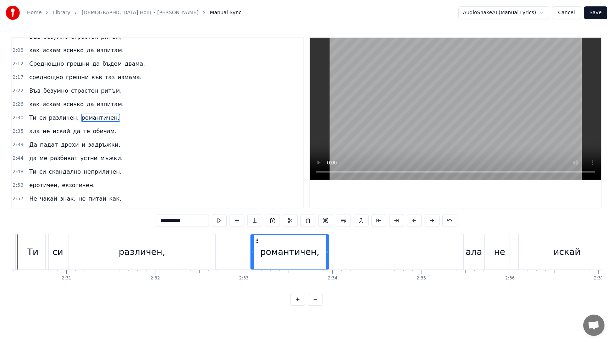
scroll to position [326, 0]
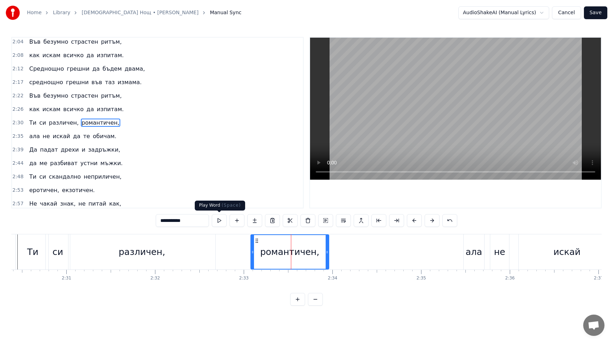
click at [218, 220] on button at bounding box center [219, 220] width 15 height 13
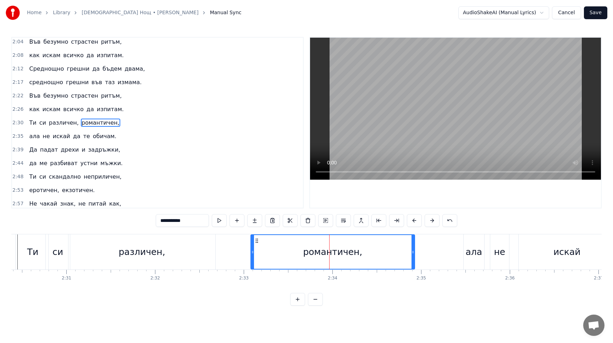
drag, startPoint x: 327, startPoint y: 253, endPoint x: 413, endPoint y: 252, distance: 85.8
click at [413, 252] on icon at bounding box center [412, 252] width 3 height 6
click at [219, 219] on button at bounding box center [219, 220] width 15 height 13
click at [475, 247] on div "ала" at bounding box center [473, 251] width 17 height 13
type input "***"
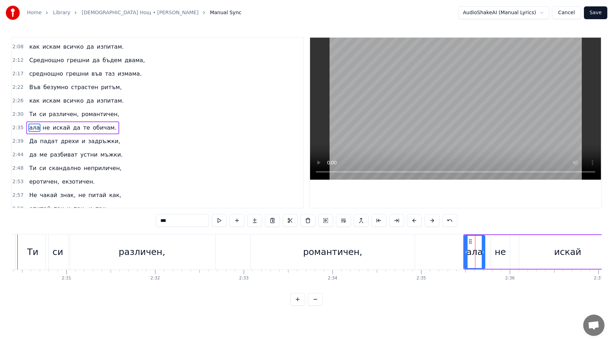
scroll to position [339, 0]
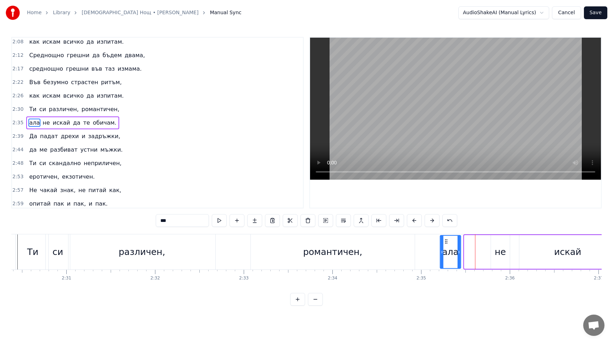
drag, startPoint x: 469, startPoint y: 243, endPoint x: 445, endPoint y: 242, distance: 24.5
click at [445, 242] on icon at bounding box center [446, 241] width 6 height 6
drag, startPoint x: 458, startPoint y: 252, endPoint x: 469, endPoint y: 252, distance: 10.6
click at [469, 252] on icon at bounding box center [469, 252] width 3 height 6
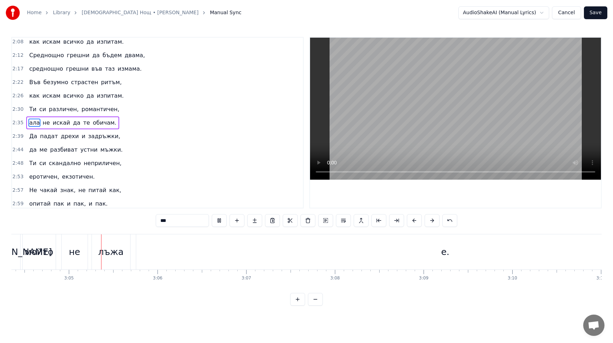
scroll to position [0, 16345]
click at [591, 11] on button "Save" at bounding box center [595, 12] width 23 height 13
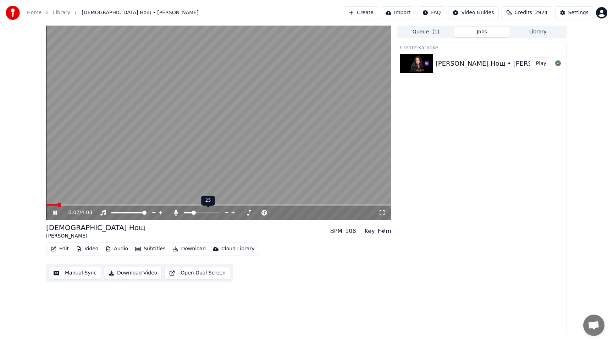
click at [192, 212] on span at bounding box center [193, 212] width 4 height 4
click at [83, 204] on video at bounding box center [218, 123] width 345 height 194
click at [85, 204] on span at bounding box center [218, 204] width 345 height 1
click at [57, 213] on icon at bounding box center [60, 213] width 17 height 6
click at [194, 212] on span at bounding box center [195, 212] width 4 height 4
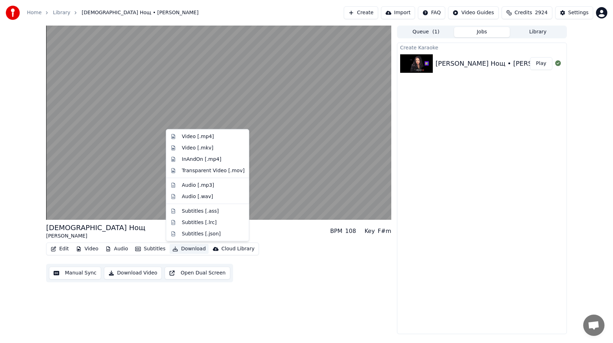
click at [177, 250] on button "Download" at bounding box center [188, 249] width 39 height 10
click at [188, 137] on div "Video [.mp4]" at bounding box center [198, 136] width 32 height 7
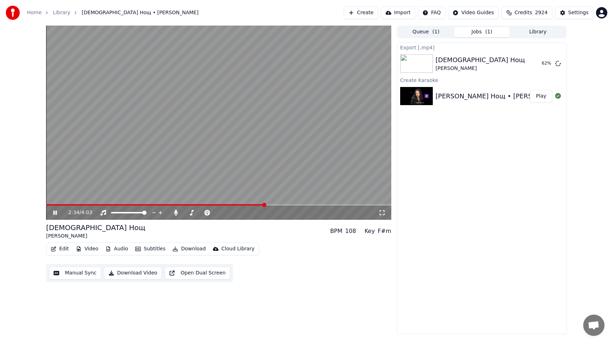
click at [265, 204] on span at bounding box center [218, 204] width 345 height 1
click at [56, 211] on icon at bounding box center [55, 212] width 4 height 4
click at [372, 12] on button "Create" at bounding box center [361, 12] width 34 height 13
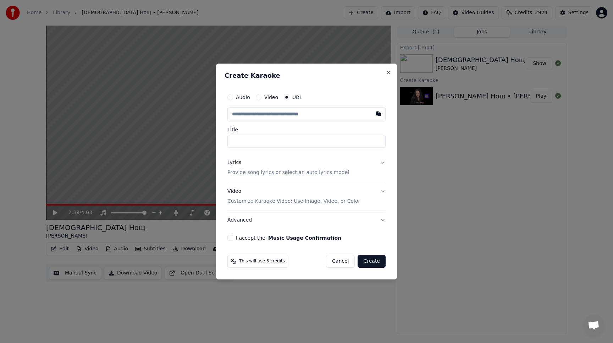
click at [230, 98] on button "Audio" at bounding box center [230, 97] width 6 height 6
click at [241, 113] on div "Choose File" at bounding box center [248, 114] width 40 height 13
type input "**********"
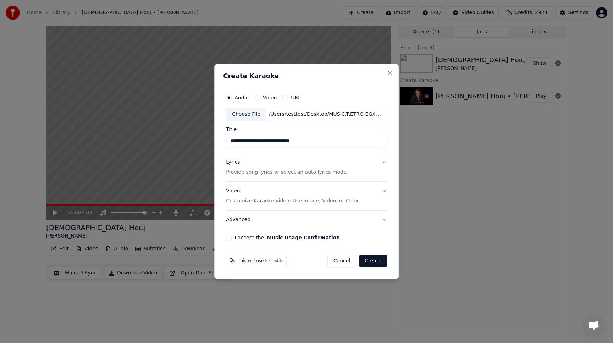
click at [383, 163] on button "Lyrics Provide song lyrics or select an auto lyrics model" at bounding box center [306, 167] width 161 height 28
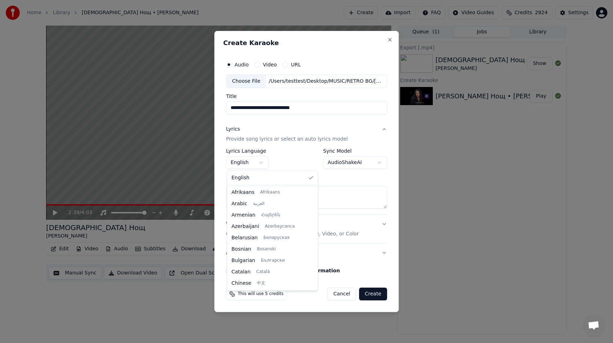
click at [259, 159] on body "**********" at bounding box center [306, 171] width 613 height 343
select select "**"
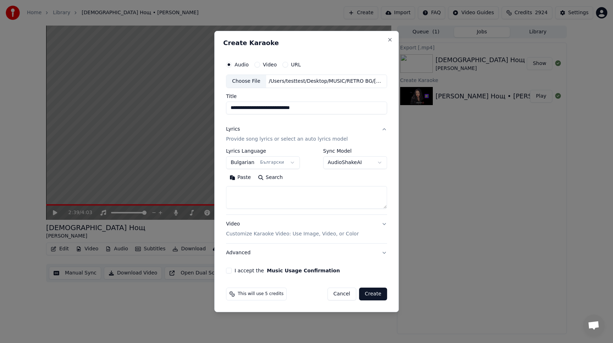
click at [244, 177] on button "Paste" at bounding box center [240, 177] width 28 height 11
type textarea "**********"
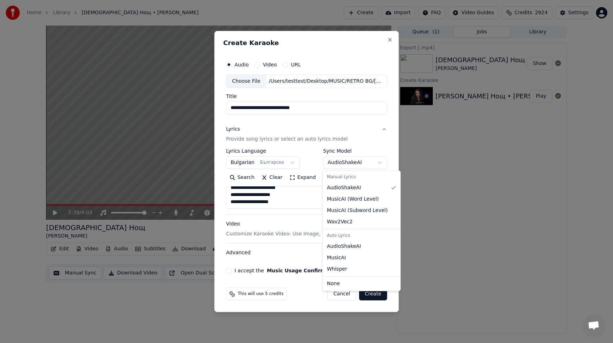
click at [381, 165] on body "**********" at bounding box center [306, 171] width 613 height 343
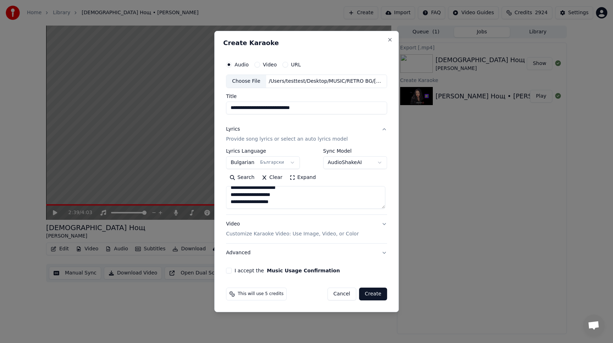
click at [379, 163] on body "**********" at bounding box center [306, 171] width 613 height 343
click at [385, 223] on button "Video Customize Karaoke Video: Use Image, Video, or Color" at bounding box center [306, 229] width 161 height 28
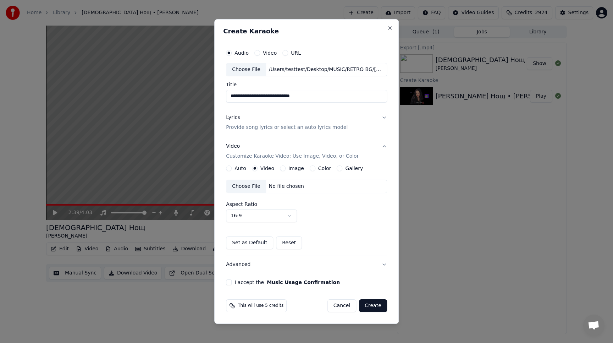
click at [290, 217] on body "**********" at bounding box center [306, 171] width 613 height 343
click at [337, 168] on button "Gallery" at bounding box center [339, 168] width 6 height 6
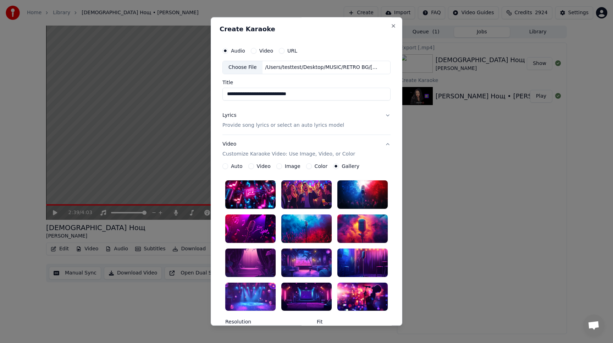
click at [360, 222] on div at bounding box center [362, 228] width 50 height 28
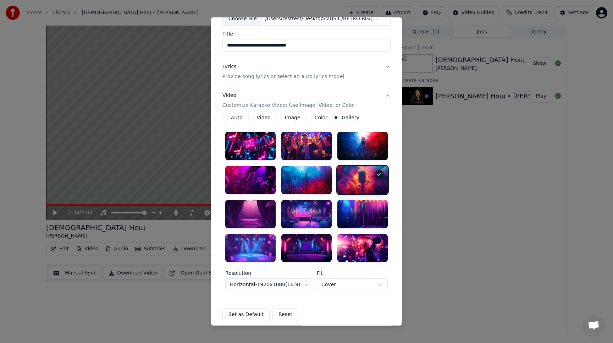
scroll to position [118, 0]
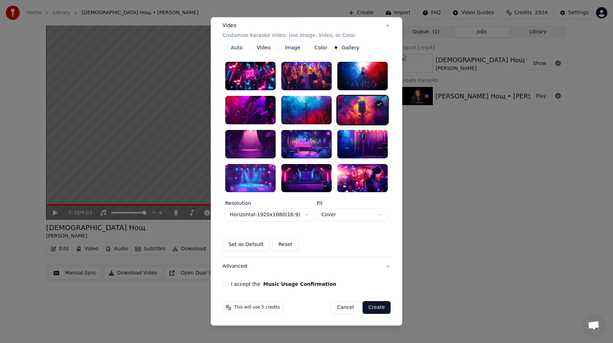
click at [236, 287] on div "**********" at bounding box center [306, 105] width 174 height 367
click at [224, 284] on button "I accept the Music Usage Confirmation" at bounding box center [225, 284] width 6 height 6
click at [377, 308] on button "Create" at bounding box center [376, 307] width 28 height 13
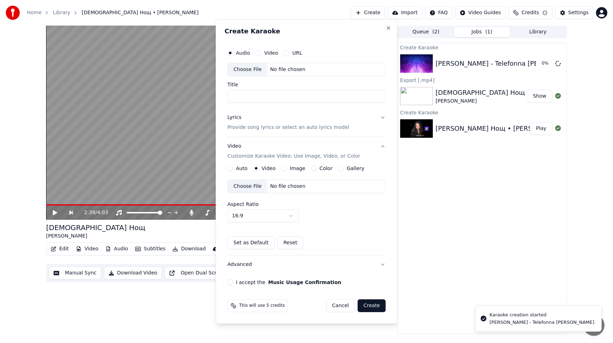
scroll to position [0, 0]
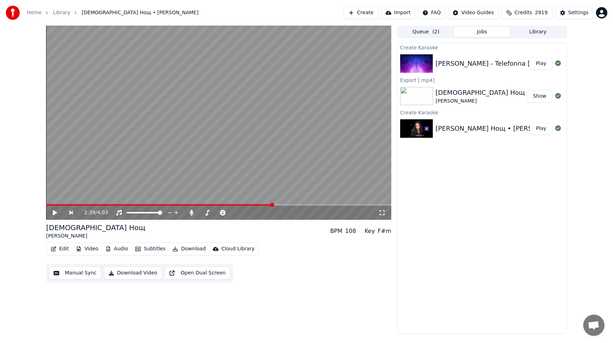
click at [541, 64] on button "Play" at bounding box center [541, 63] width 22 height 13
click at [92, 204] on span at bounding box center [218, 204] width 345 height 1
click at [135, 204] on span at bounding box center [218, 204] width 345 height 1
click at [167, 204] on video at bounding box center [218, 123] width 345 height 194
click at [177, 196] on video at bounding box center [218, 123] width 345 height 194
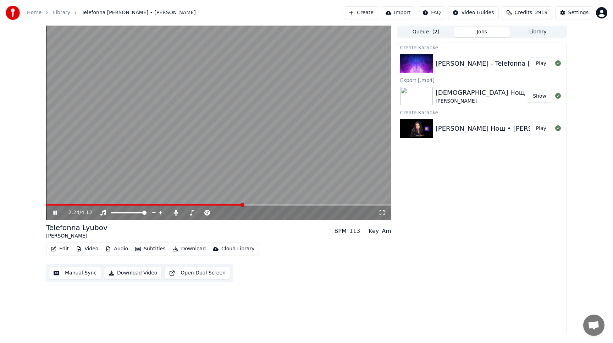
click at [242, 204] on span at bounding box center [218, 204] width 345 height 1
click at [285, 204] on span at bounding box center [218, 204] width 345 height 1
click at [302, 204] on span at bounding box center [218, 204] width 345 height 1
click at [319, 204] on span at bounding box center [218, 204] width 345 height 1
click at [327, 205] on span at bounding box center [218, 204] width 345 height 1
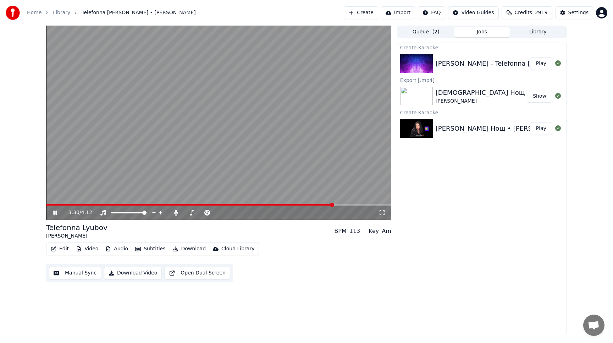
click at [336, 205] on span at bounding box center [218, 204] width 345 height 1
click at [345, 205] on span at bounding box center [218, 204] width 345 height 1
click at [371, 204] on span at bounding box center [218, 204] width 345 height 1
click at [377, 204] on span at bounding box center [218, 204] width 345 height 1
click at [344, 205] on span at bounding box center [212, 204] width 333 height 1
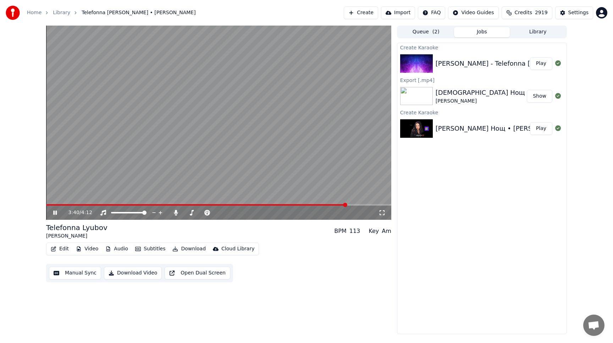
click at [353, 205] on span at bounding box center [218, 204] width 345 height 1
click at [345, 204] on span at bounding box center [195, 204] width 299 height 1
click at [338, 204] on span at bounding box center [192, 204] width 292 height 1
click at [331, 204] on span at bounding box center [192, 204] width 293 height 1
click at [316, 204] on span at bounding box center [181, 204] width 270 height 1
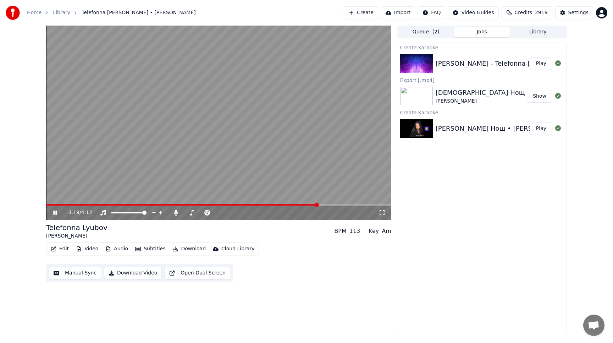
click at [308, 204] on span at bounding box center [182, 204] width 272 height 1
click at [335, 204] on span at bounding box center [218, 204] width 345 height 1
click at [350, 204] on span at bounding box center [218, 204] width 345 height 1
click at [337, 204] on span at bounding box center [191, 204] width 291 height 1
click at [329, 204] on span at bounding box center [188, 204] width 284 height 1
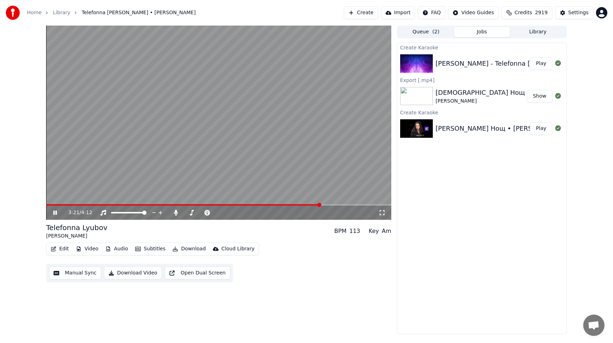
click at [320, 205] on span at bounding box center [183, 204] width 274 height 1
click at [310, 204] on span at bounding box center [177, 204] width 263 height 1
click at [297, 205] on span at bounding box center [171, 204] width 251 height 1
click at [343, 205] on span at bounding box center [218, 204] width 345 height 1
click at [358, 205] on span at bounding box center [218, 204] width 345 height 1
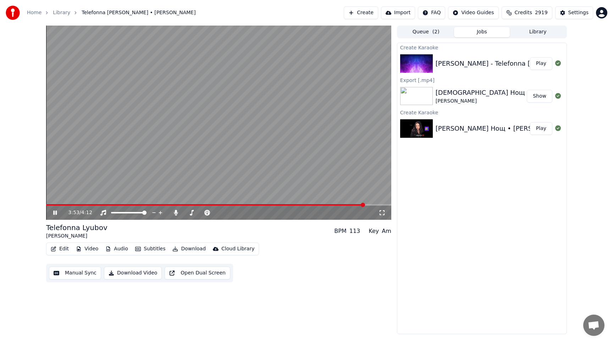
click at [56, 211] on icon at bounding box center [55, 212] width 4 height 4
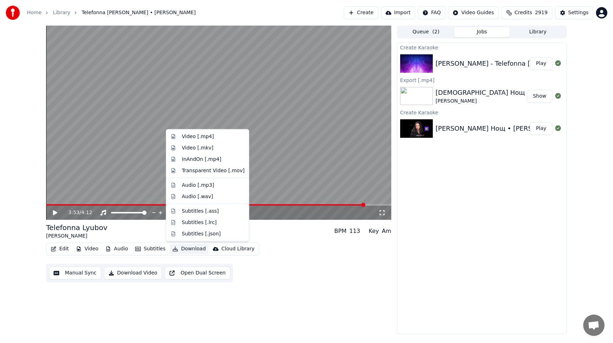
click at [182, 249] on button "Download" at bounding box center [188, 249] width 39 height 10
click at [193, 136] on div "Video [.mp4]" at bounding box center [198, 136] width 32 height 7
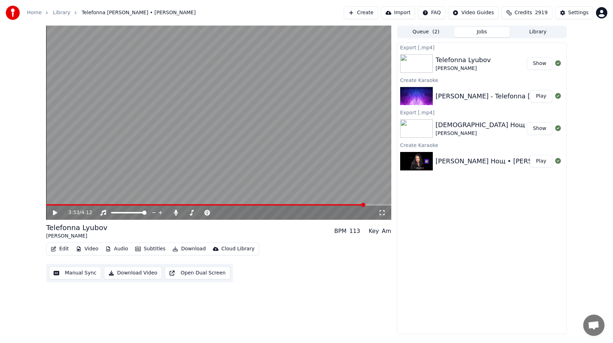
click at [537, 61] on button "Show" at bounding box center [540, 63] width 26 height 13
click at [366, 12] on button "Create" at bounding box center [361, 12] width 34 height 13
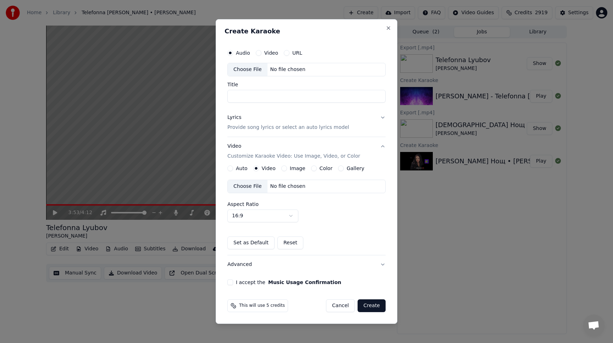
click at [286, 54] on button "URL" at bounding box center [287, 53] width 6 height 6
click at [378, 69] on button "button" at bounding box center [378, 68] width 14 height 13
type input "**********"
click at [383, 118] on button "Lyrics Provide song lyrics or select an auto lyrics model" at bounding box center [306, 122] width 158 height 28
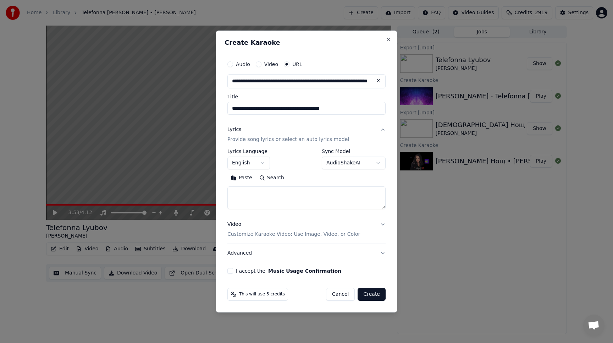
click at [261, 162] on body "**********" at bounding box center [306, 171] width 613 height 343
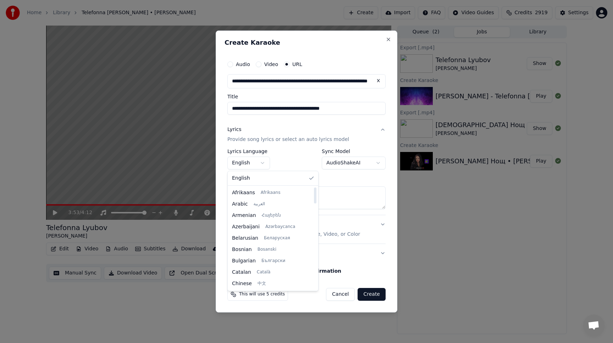
select select "**"
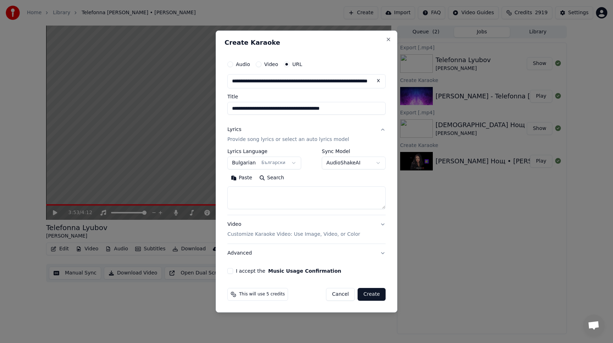
click at [247, 178] on button "Paste" at bounding box center [241, 177] width 28 height 11
type textarea "**********"
click at [383, 223] on button "Video Customize Karaoke Video: Use Image, Video, or Color" at bounding box center [306, 229] width 158 height 28
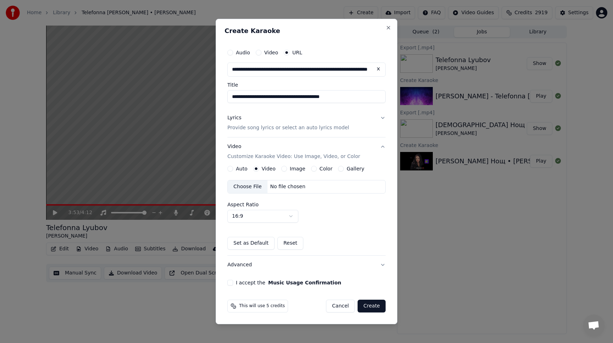
click at [338, 170] on button "Gallery" at bounding box center [341, 169] width 6 height 6
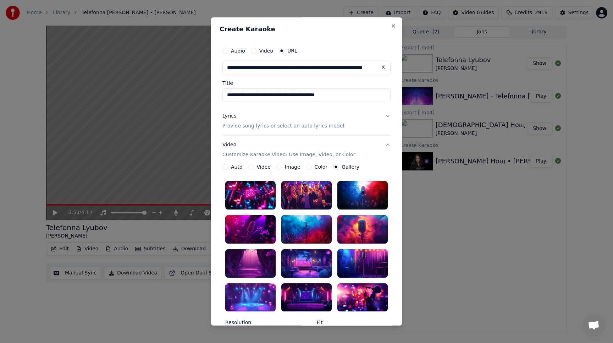
click at [260, 303] on div at bounding box center [250, 297] width 50 height 28
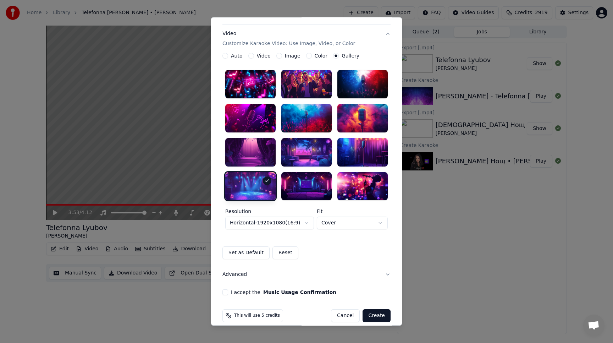
scroll to position [119, 0]
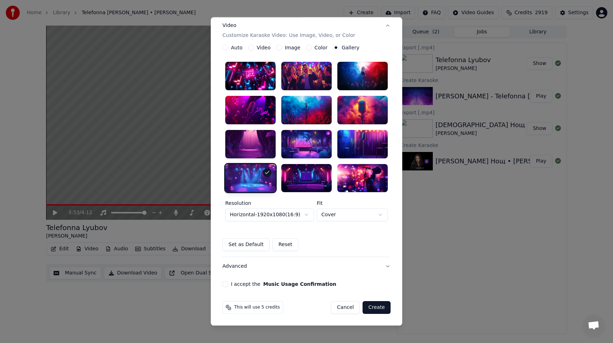
click at [223, 284] on button "I accept the Music Usage Confirmation" at bounding box center [225, 284] width 6 height 6
click at [373, 307] on button "Create" at bounding box center [376, 307] width 28 height 13
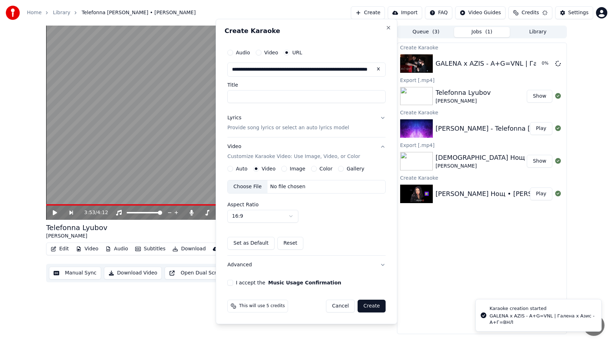
scroll to position [0, 0]
